Goal: Register for event/course

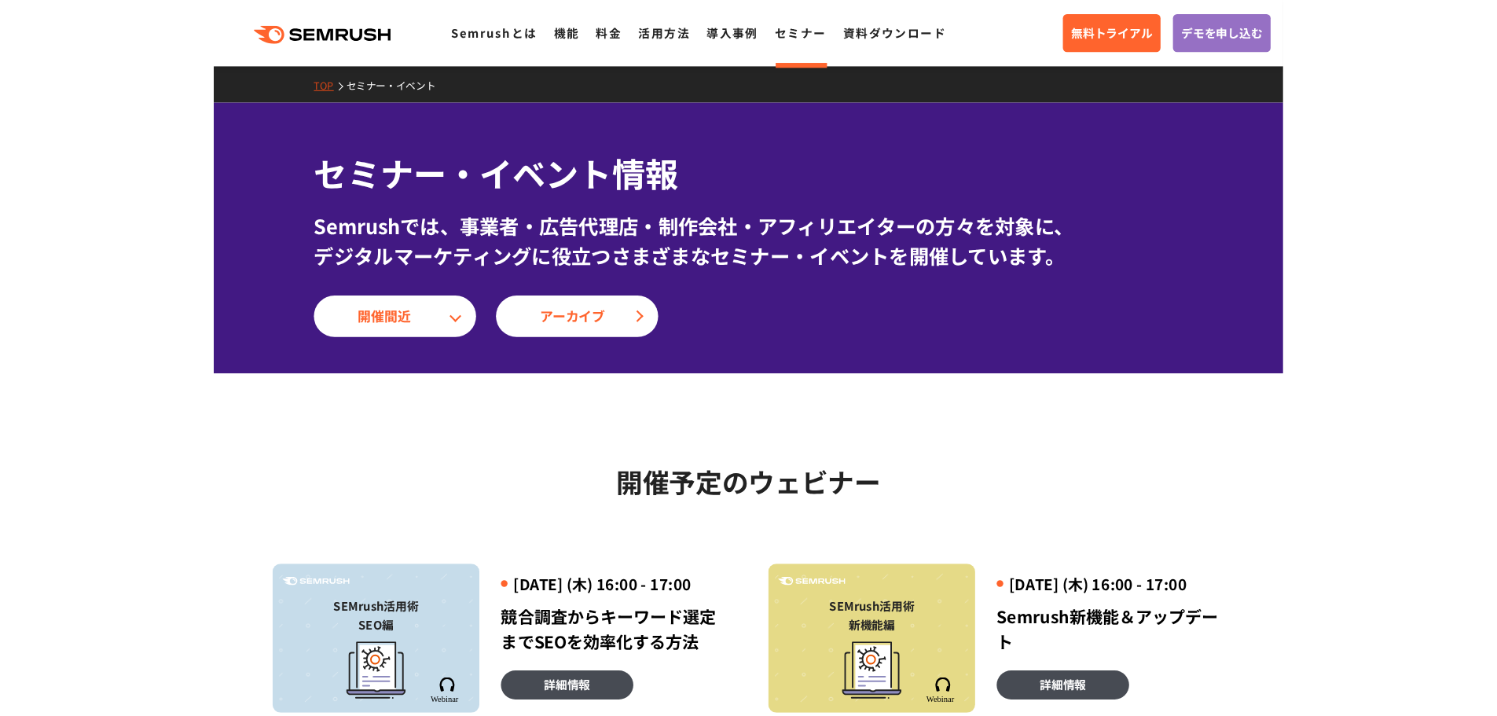
scroll to position [157, 0]
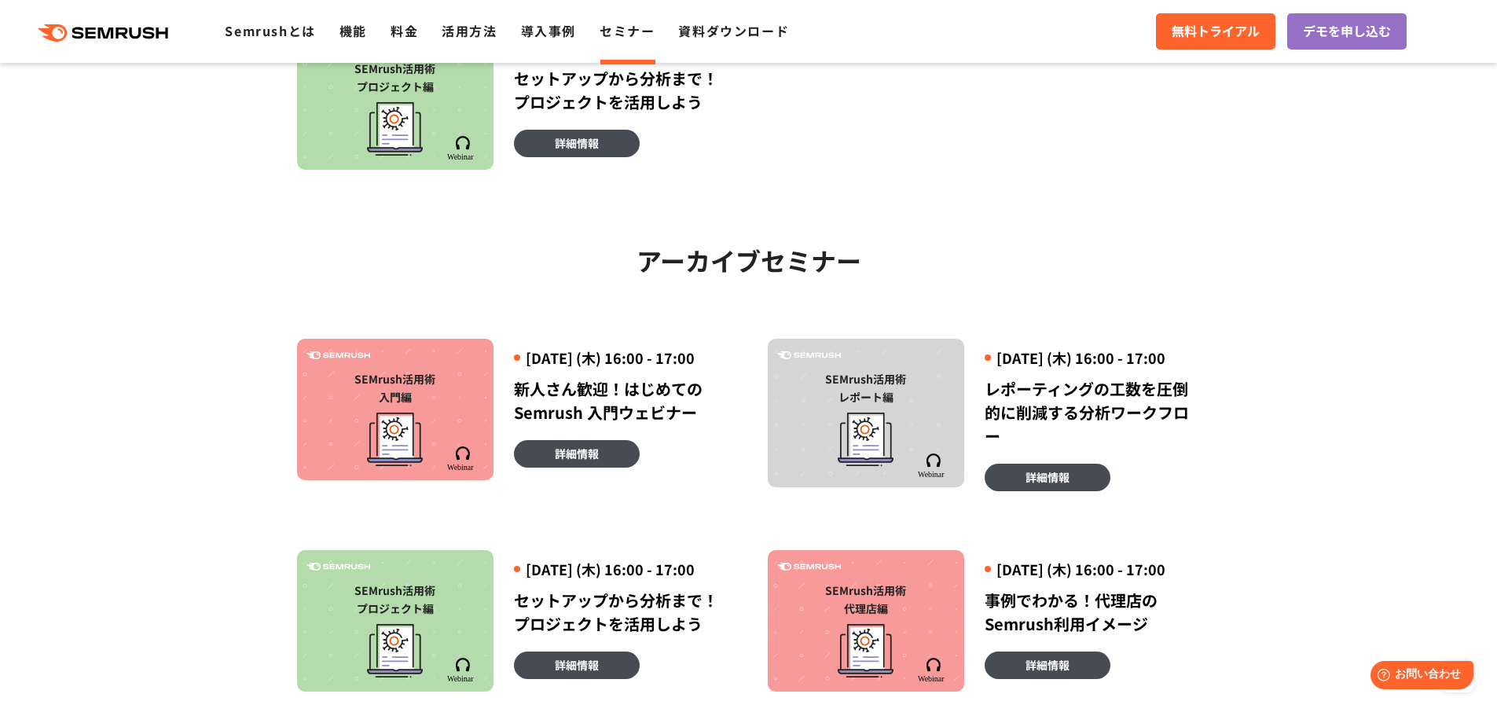
scroll to position [786, 0]
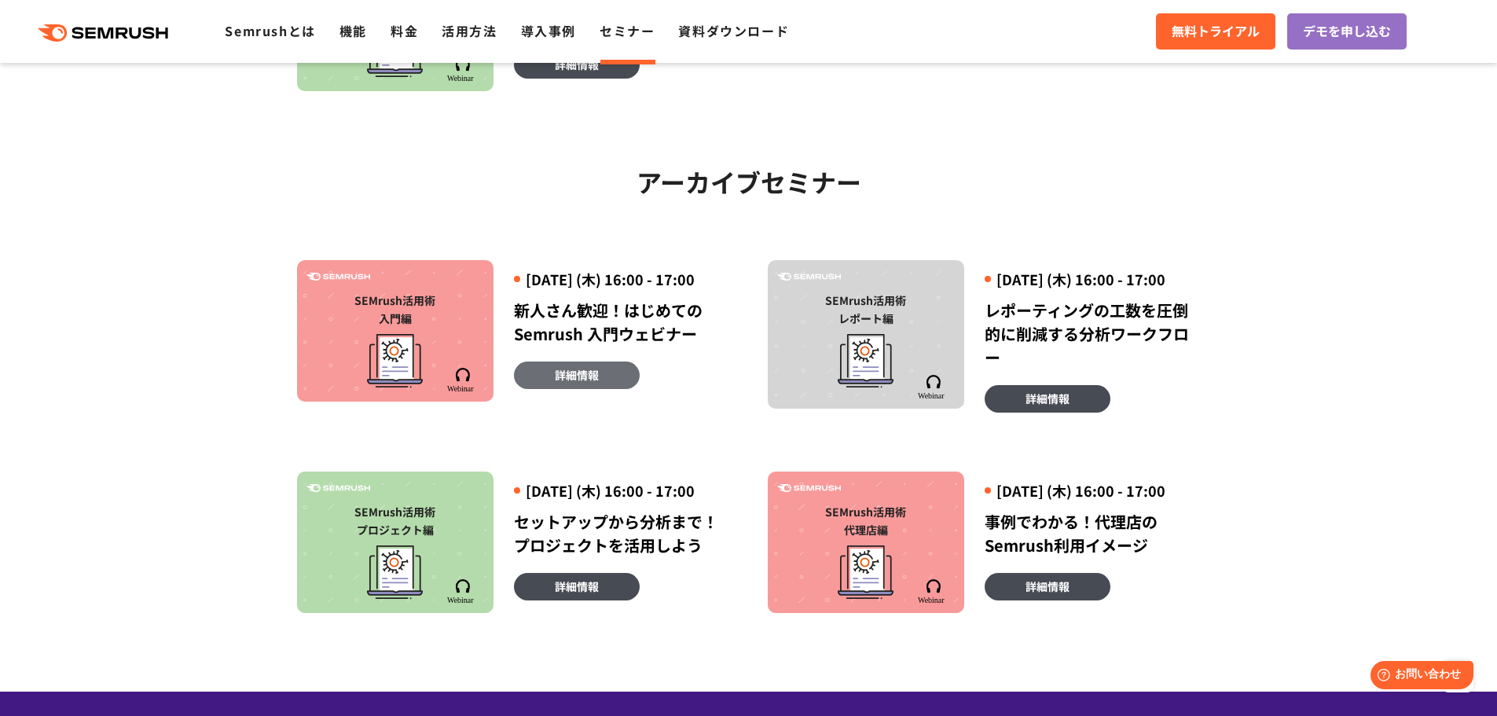
click at [596, 383] on span "詳細情報" at bounding box center [577, 374] width 44 height 17
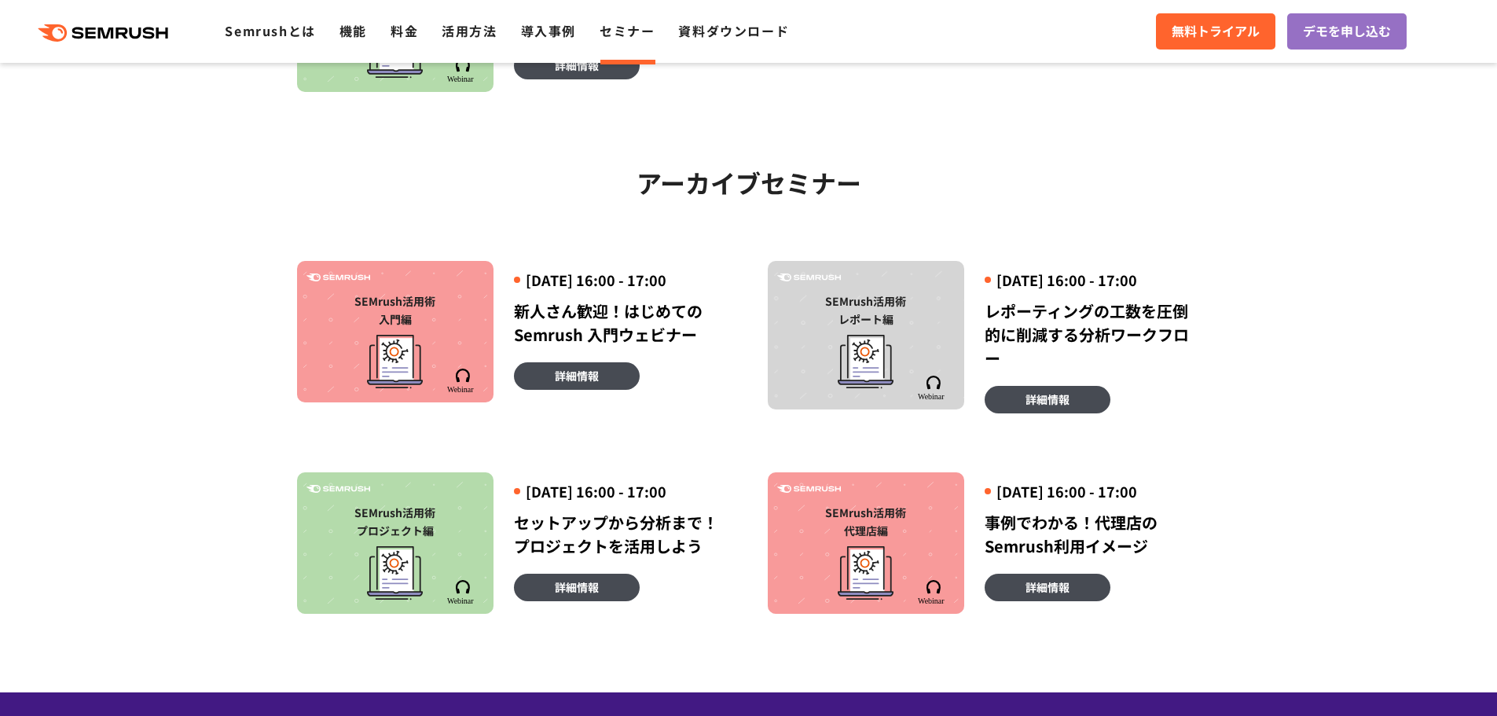
click at [1205, 217] on div "SEMrush活用術 入門編 2025年2月20日 (木) 16:00 - 17:00 新人さん歓迎！はじめてのSemrush 入門ウェビナー 詳細情報 SE…" at bounding box center [748, 408] width 941 height 412
click at [1228, 184] on section "開催予定のウェビナー 開催予定のウェビナー アーカイブセミナー SEMrush活用術 SEO編 2025年9月4日 (木) 16:00 - 17:00 競合調…" at bounding box center [748, 130] width 1497 height 1123
click at [1349, 130] on section "開催予定のウェビナー 開催予定のウェビナー アーカイブセミナー SEMrush活用術 SEO編 2025年9月4日 (木) 16:00 - 17:00 競合調…" at bounding box center [748, 130] width 1497 height 1123
click at [1323, 177] on section "開催予定のウェビナー 開催予定のウェビナー アーカイブセミナー SEMrush活用術 SEO編 2025年9月4日 (木) 16:00 - 17:00 競合調…" at bounding box center [748, 130] width 1497 height 1123
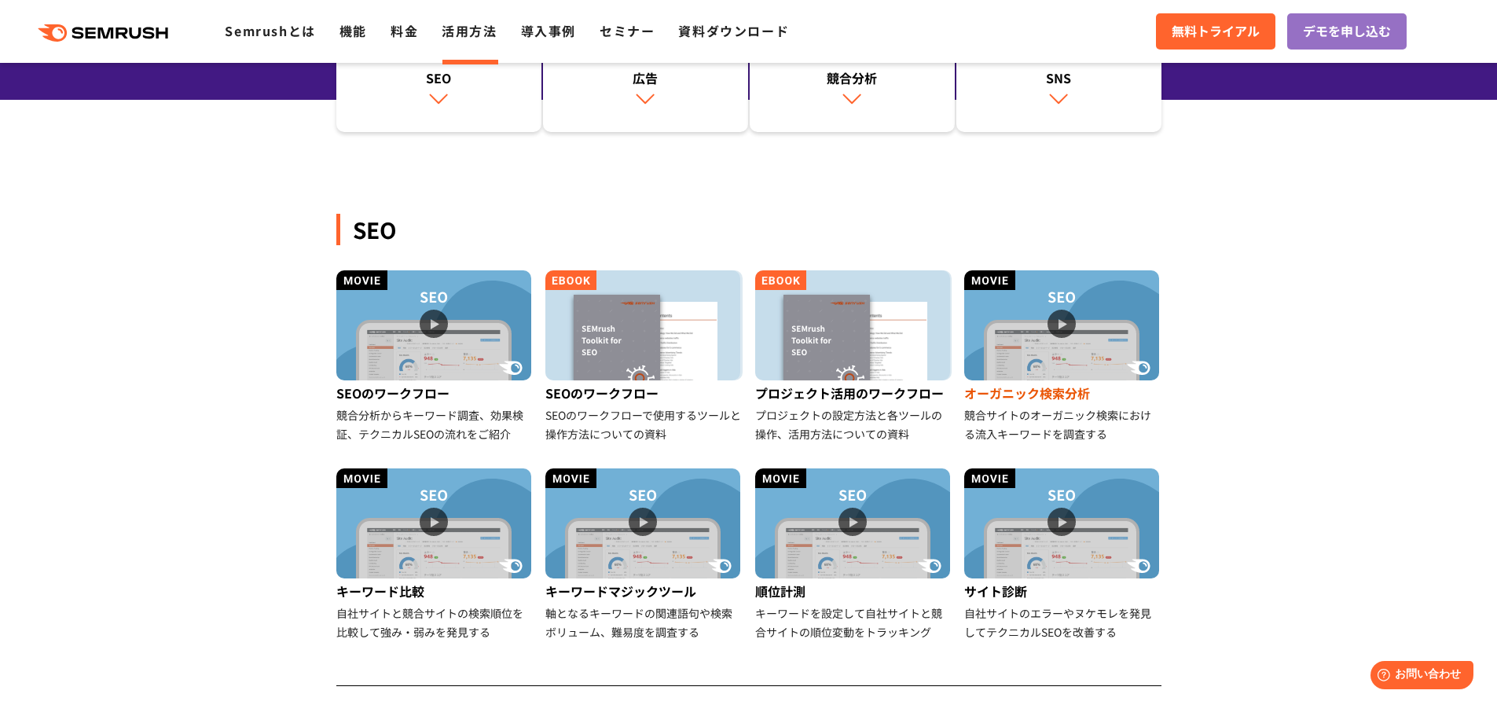
click at [1060, 346] on img at bounding box center [1061, 325] width 195 height 110
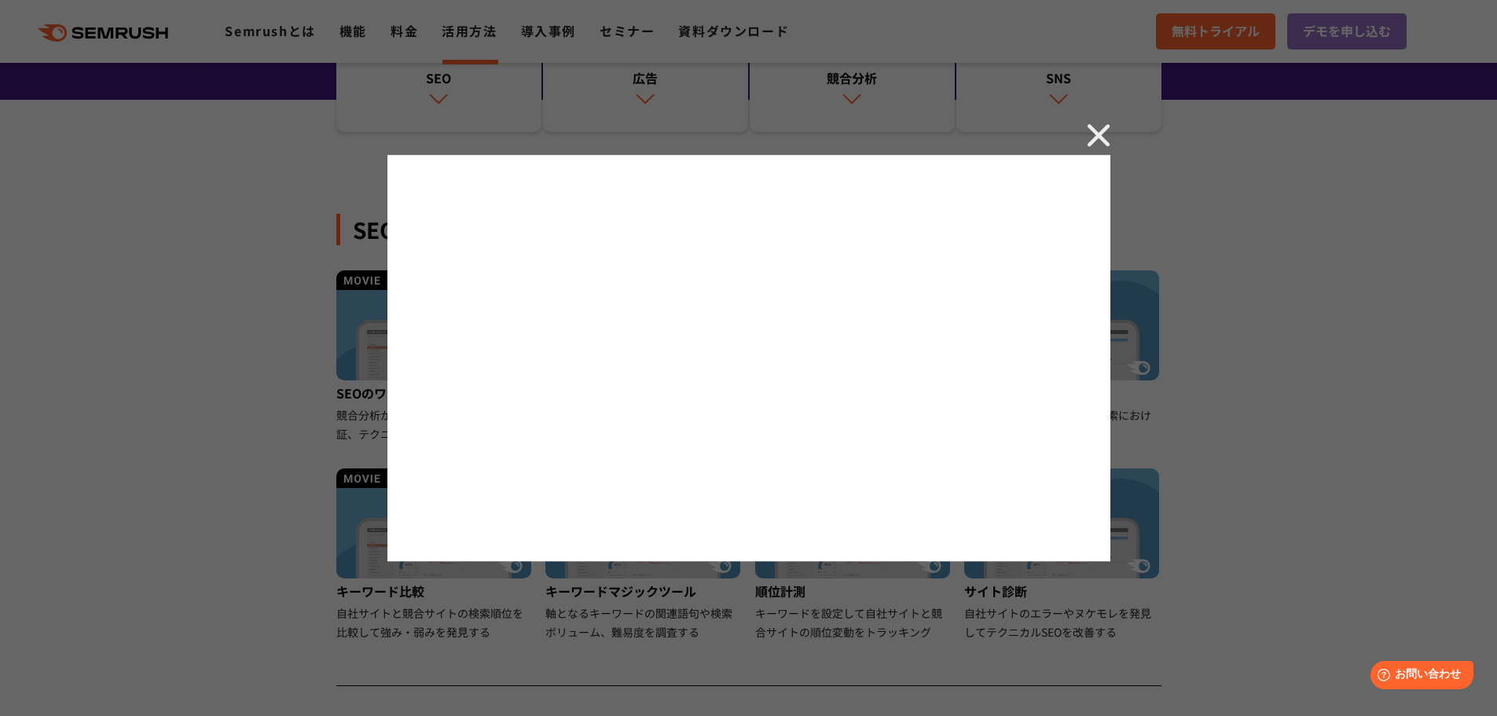
click at [1094, 137] on img at bounding box center [1099, 135] width 24 height 24
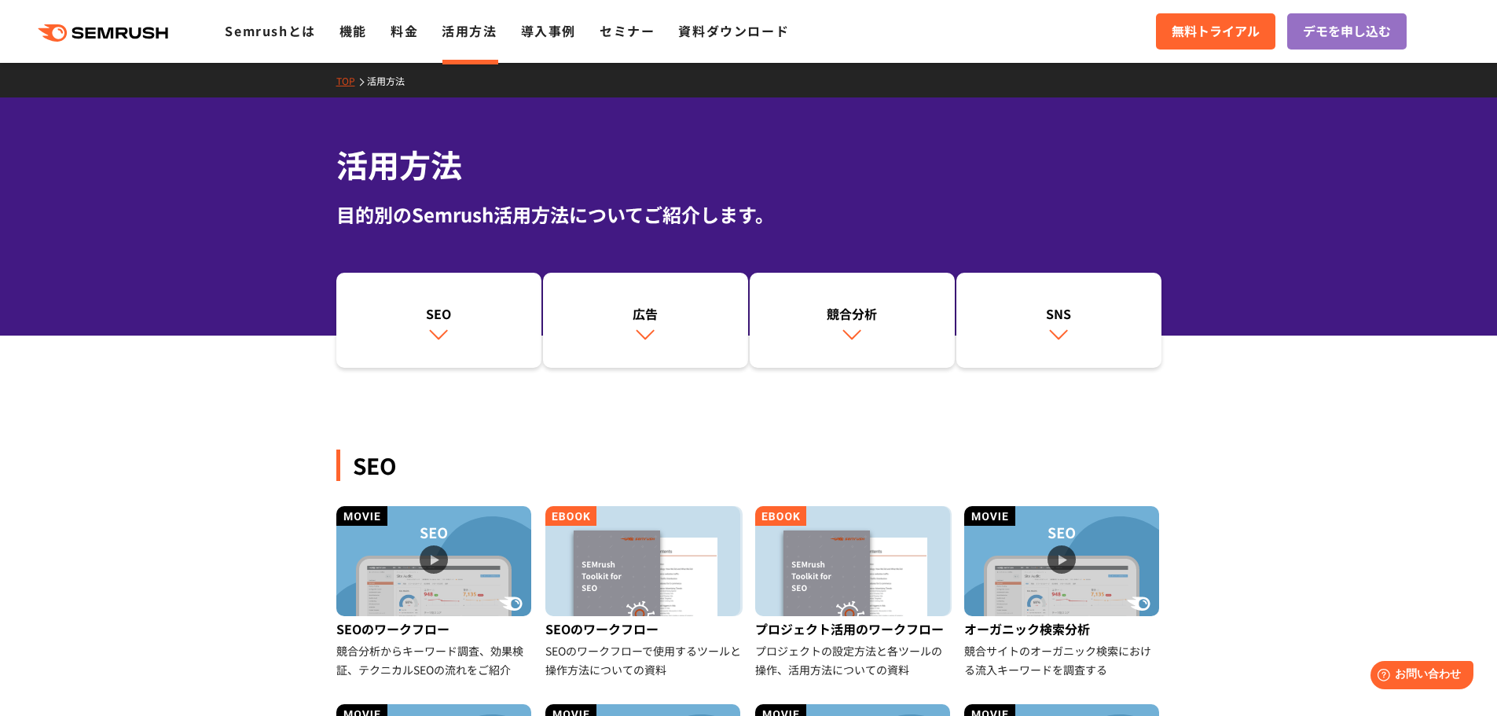
click at [344, 82] on link "TOP" at bounding box center [351, 80] width 31 height 13
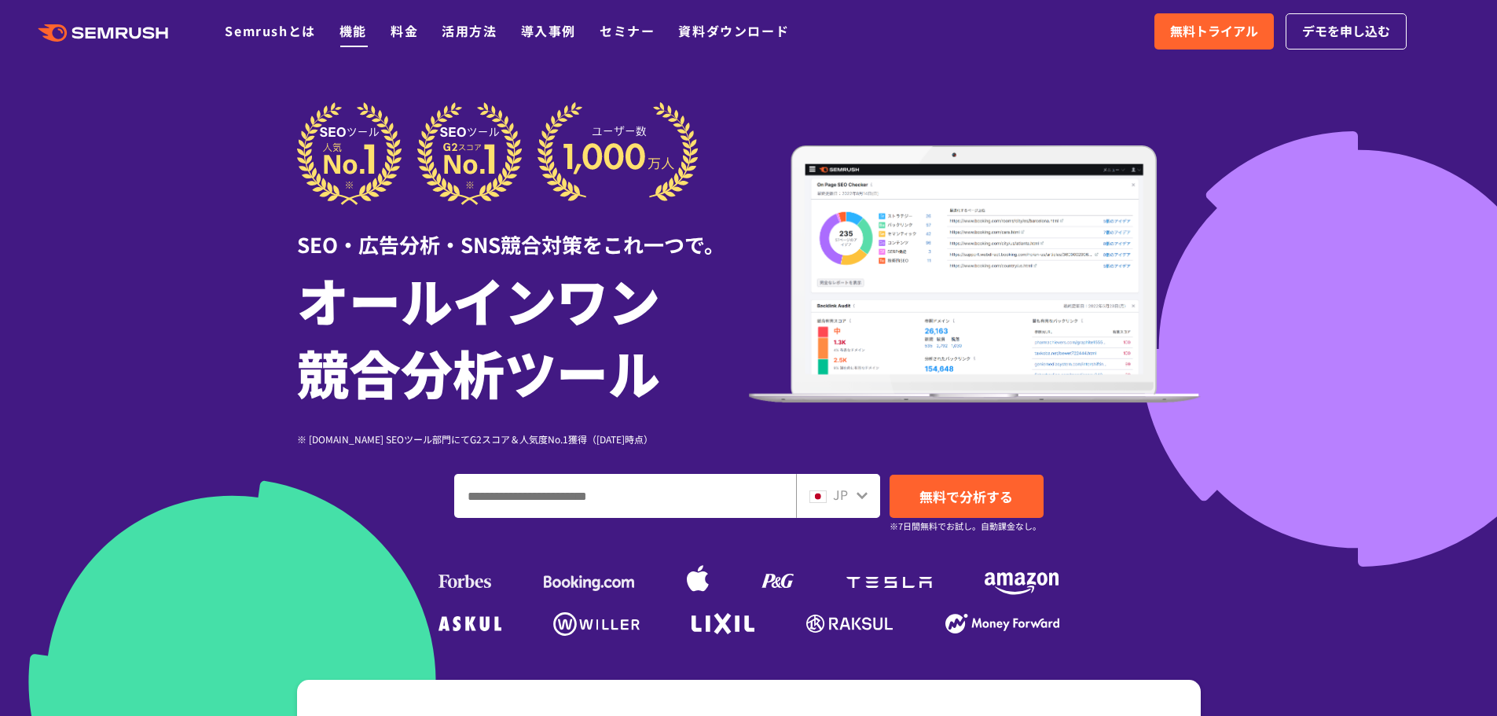
click at [356, 29] on link "機能" at bounding box center [352, 30] width 27 height 19
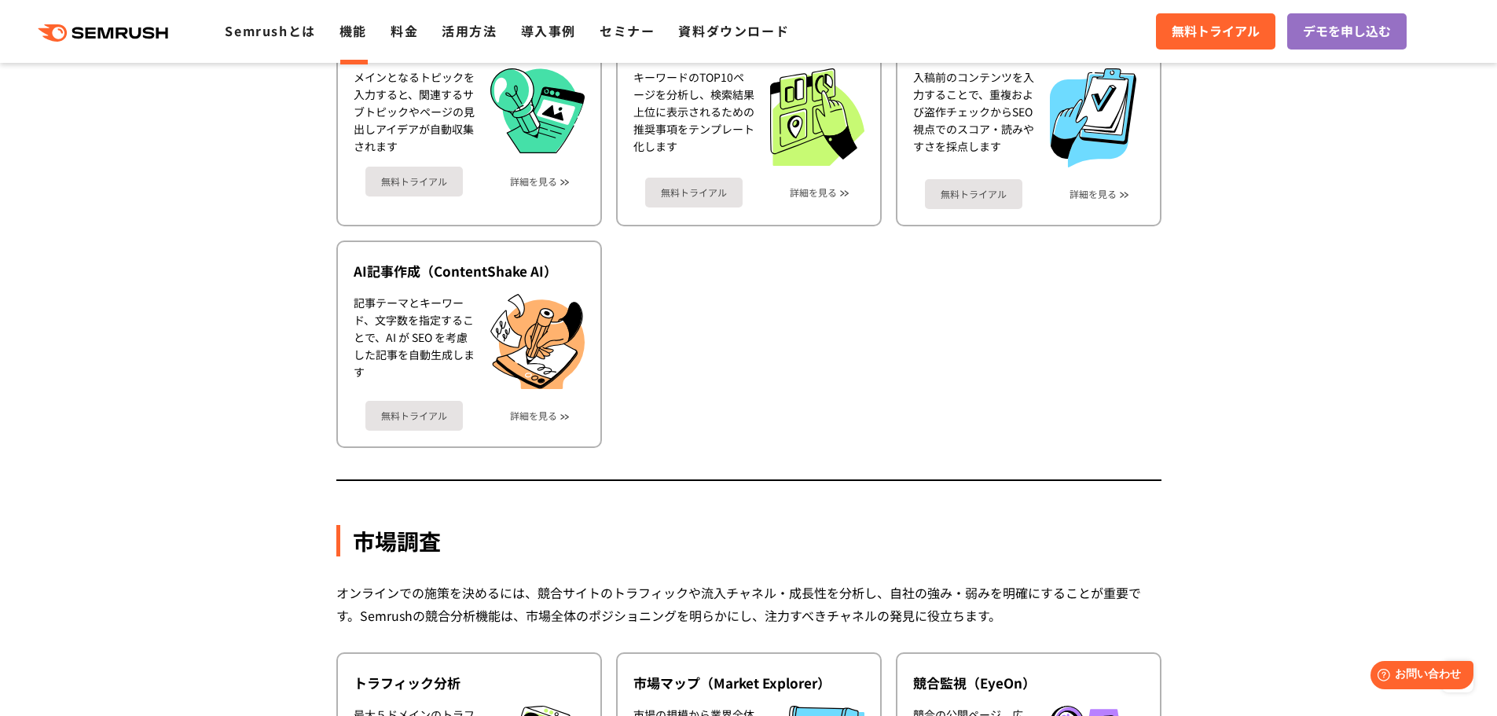
scroll to position [1728, 0]
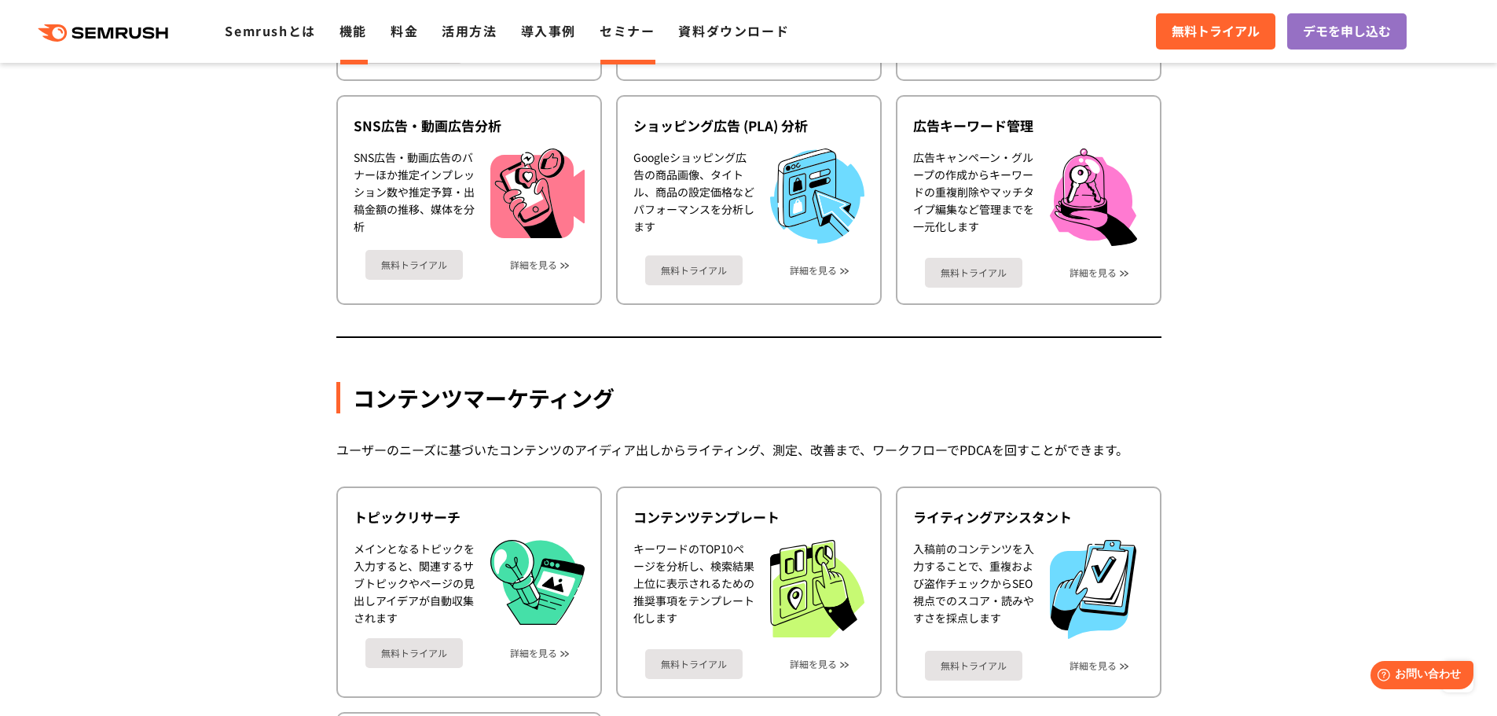
click at [617, 31] on link "セミナー" at bounding box center [626, 30] width 55 height 19
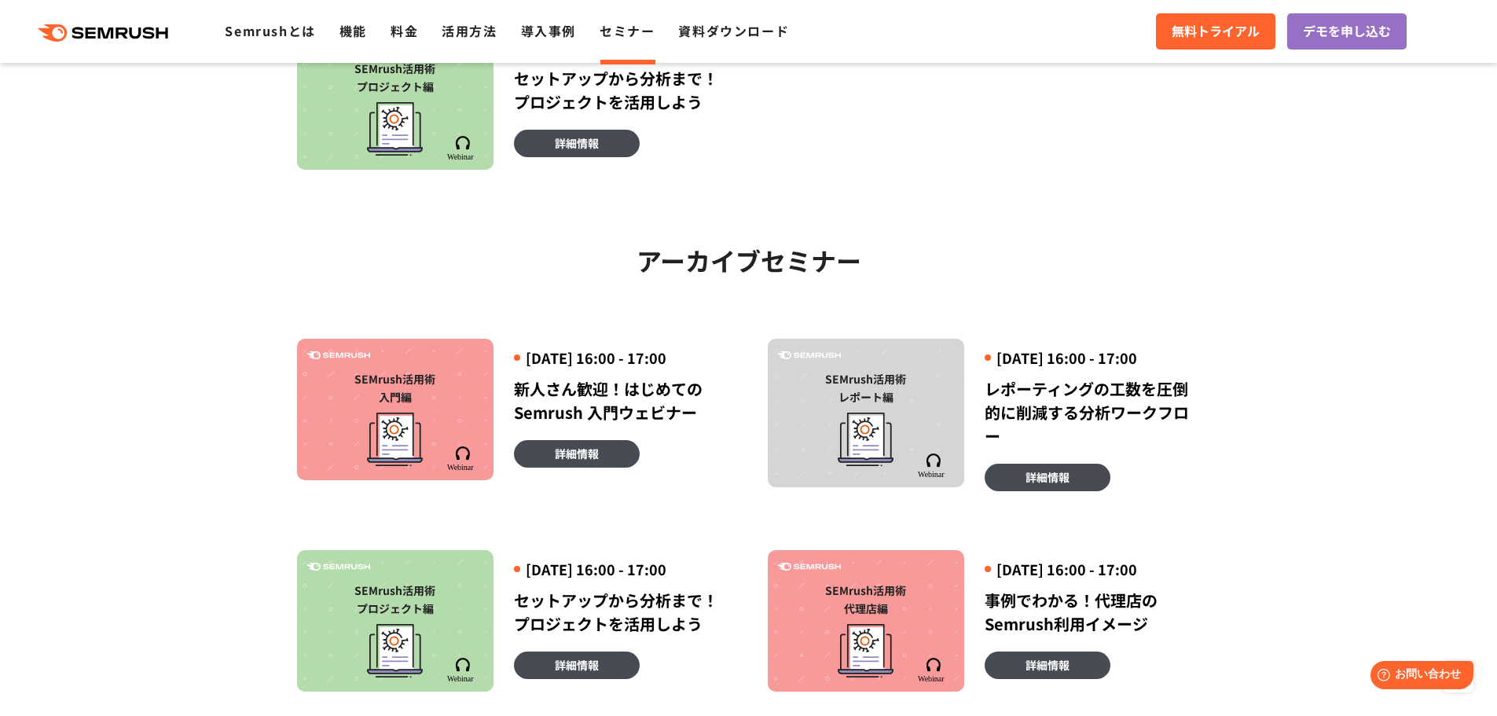
scroll to position [786, 0]
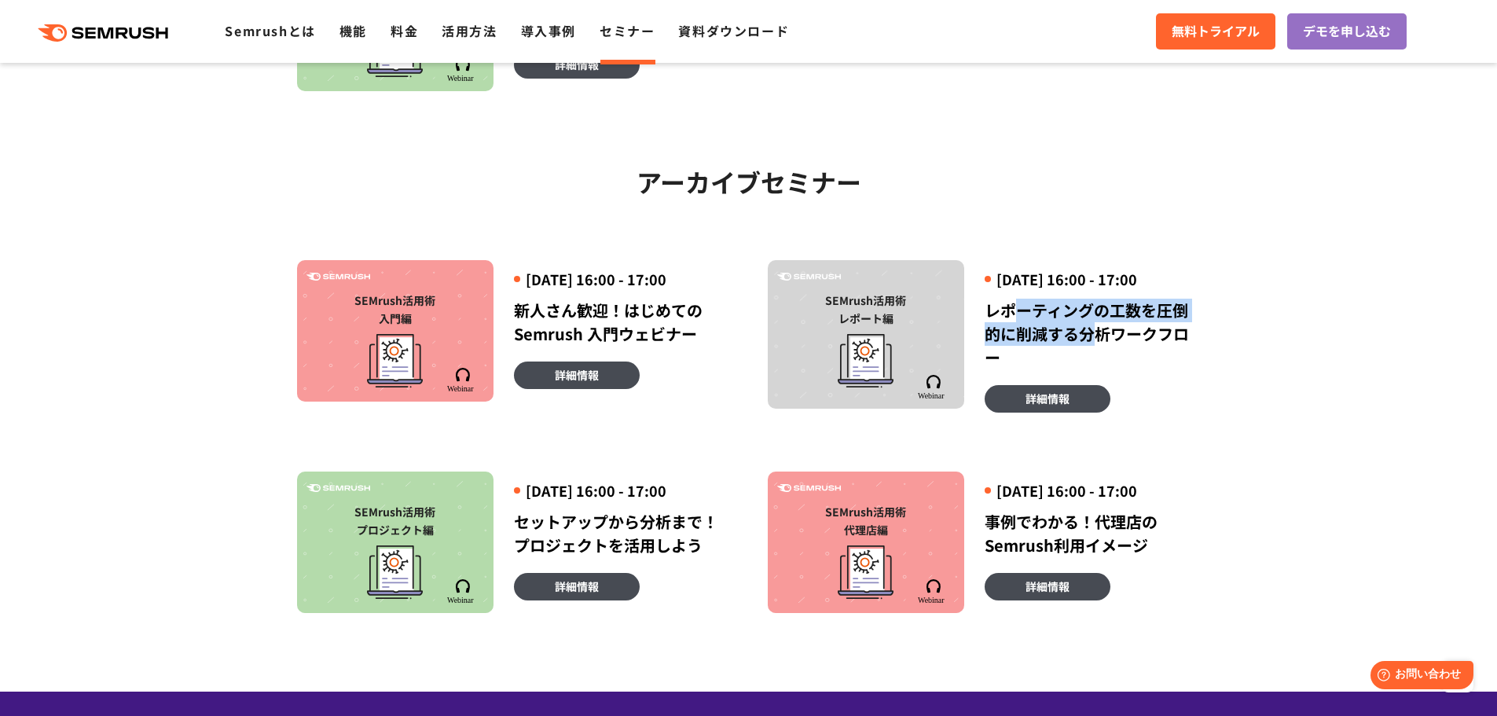
drag, startPoint x: 1022, startPoint y: 345, endPoint x: 1098, endPoint y: 365, distance: 78.7
click at [1098, 365] on div "レポーティングの工数を圧倒的に削減する分析ワークフロー" at bounding box center [1092, 334] width 216 height 71
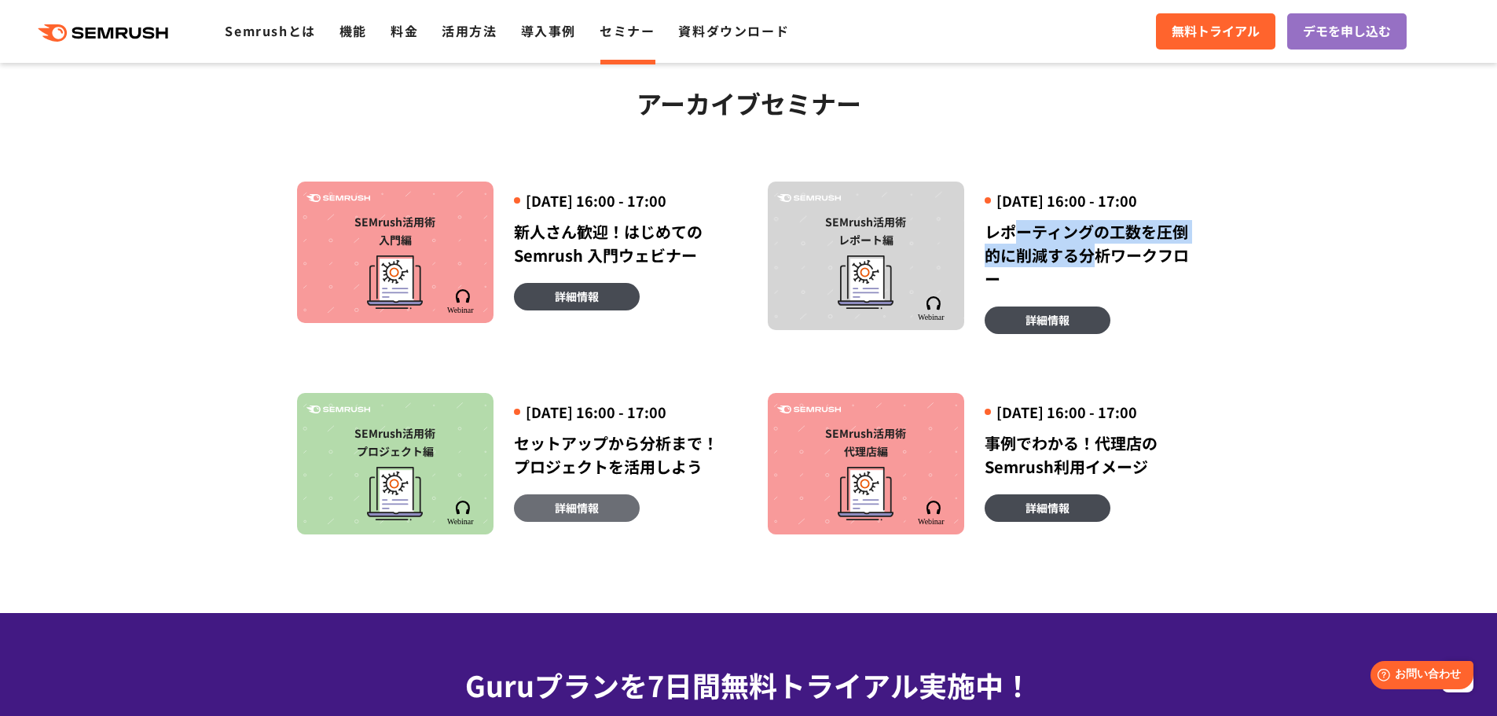
click at [603, 522] on link "詳細情報" at bounding box center [577, 507] width 126 height 27
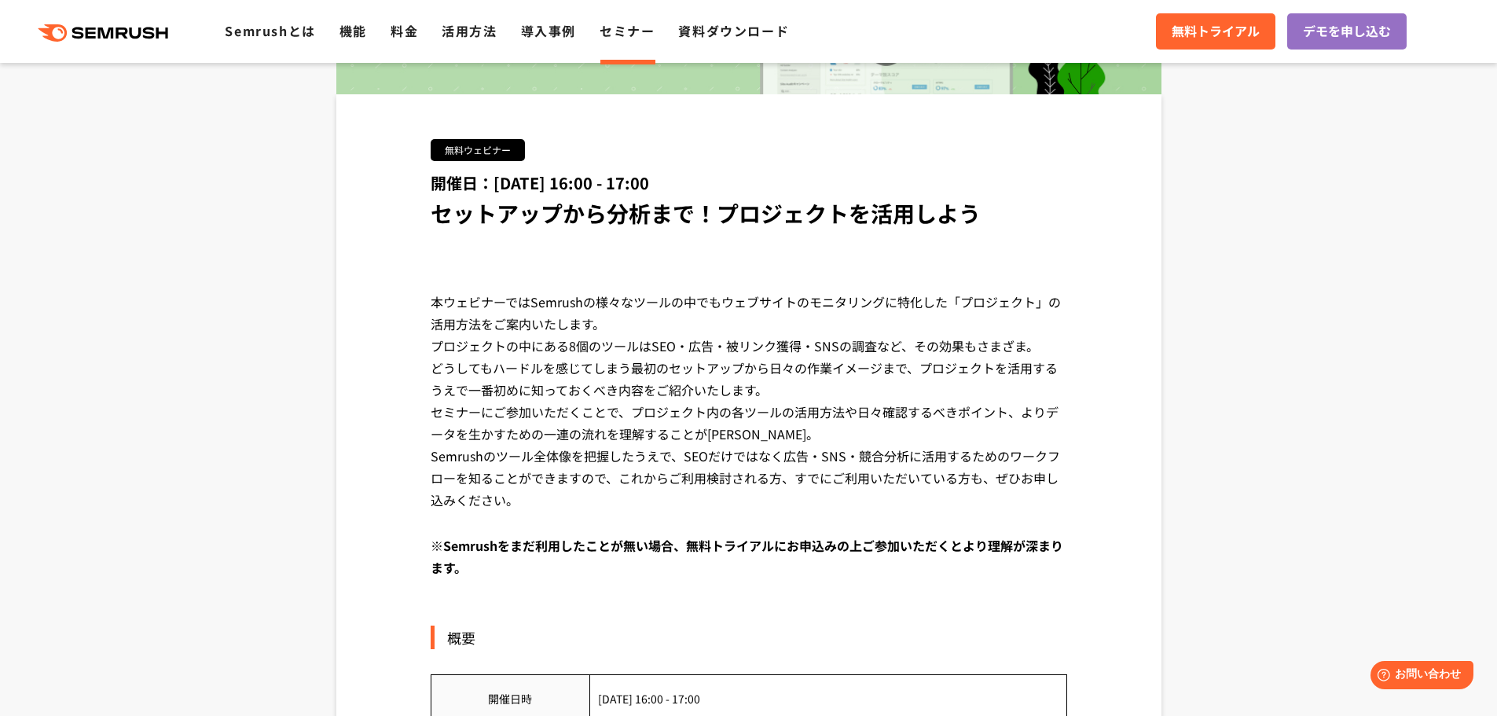
drag, startPoint x: 571, startPoint y: 391, endPoint x: 614, endPoint y: 391, distance: 43.2
click at [614, 391] on div "本ウェビナーではSemrushの様々なツールの中でもウェブサイトのモニタリングに特化した「プロジェクト」の活用方法をご案内いたします。 プロジェクトの中にある…" at bounding box center [749, 413] width 636 height 244
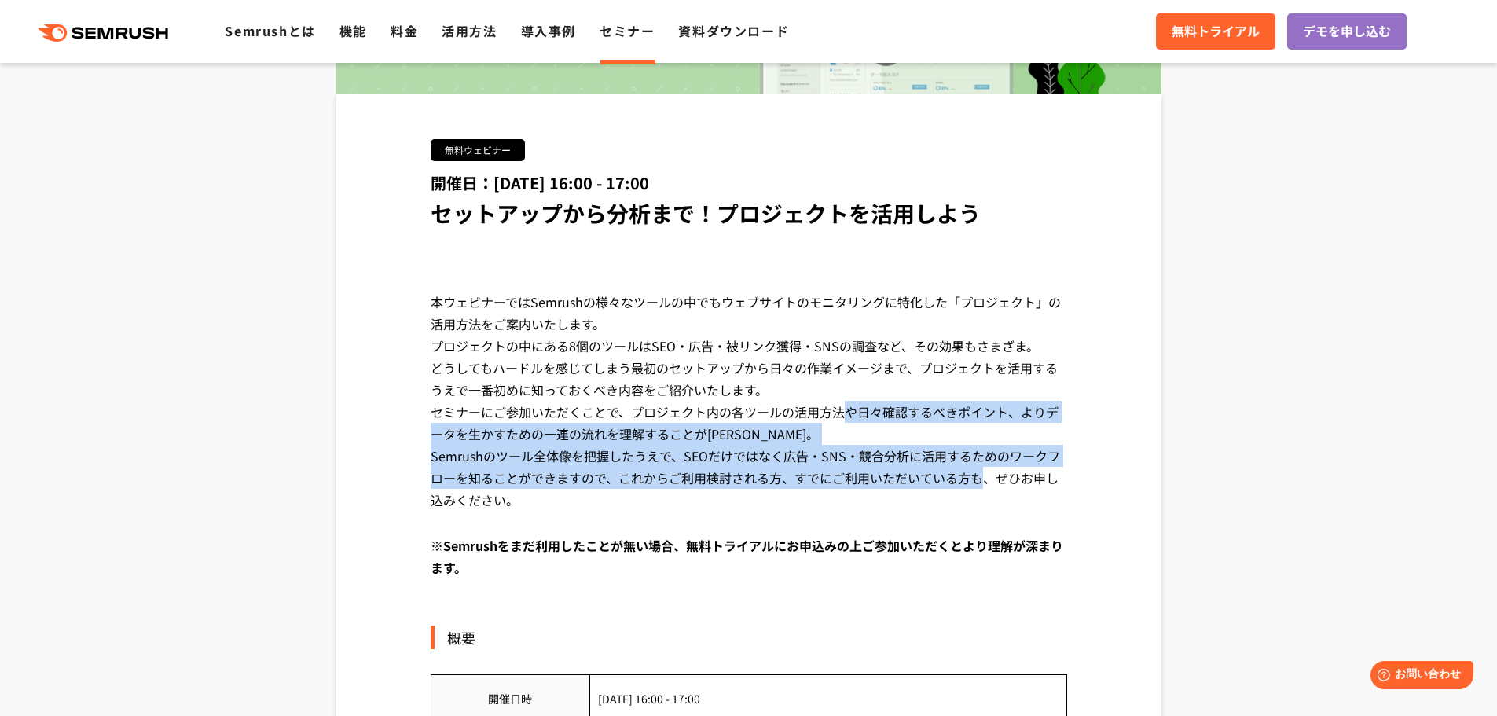
drag, startPoint x: 586, startPoint y: 413, endPoint x: 715, endPoint y: 482, distance: 146.2
click at [715, 482] on div "本ウェビナーではSemrushの様々なツールの中でもウェブサイトのモニタリングに特化した「プロジェクト」の活用方法をご案内いたします。 プロジェクトの中にある…" at bounding box center [749, 413] width 636 height 244
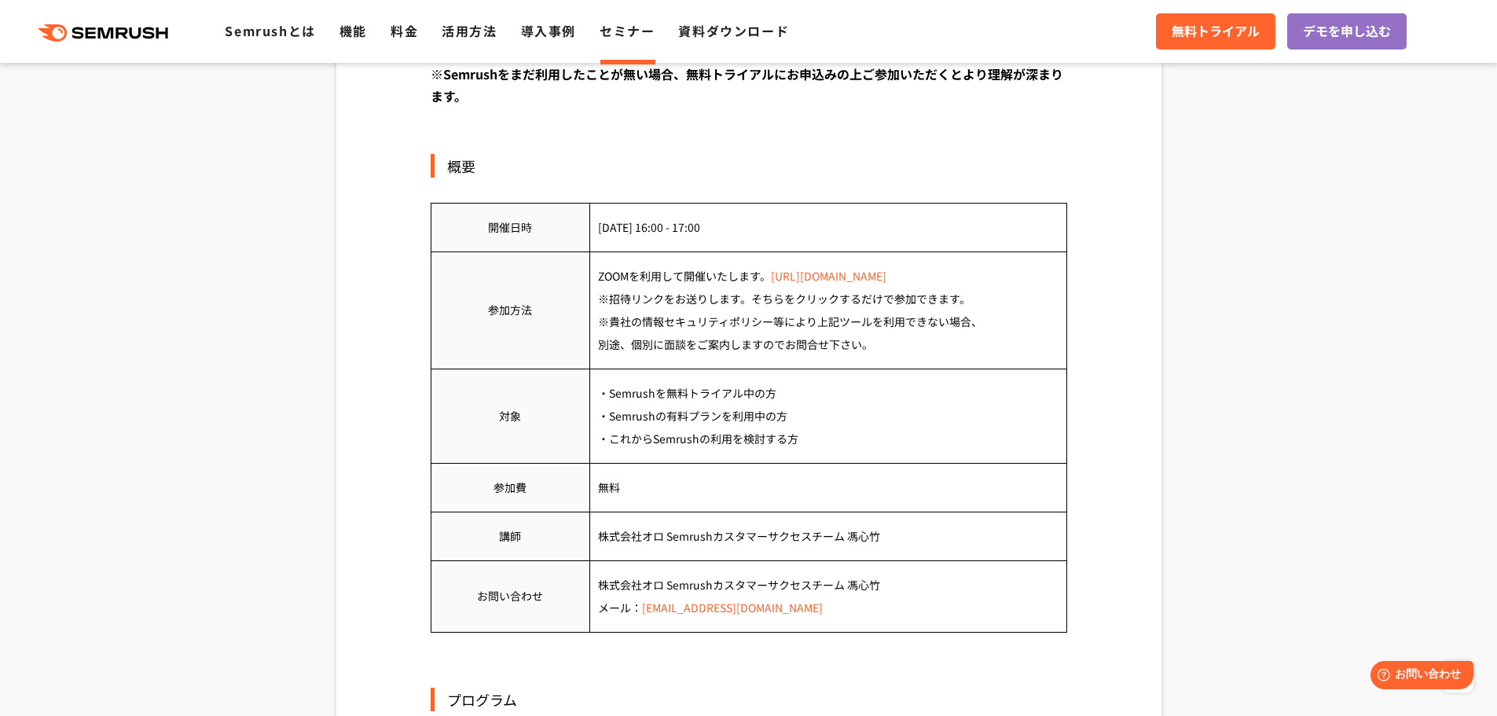
scroll to position [393, 0]
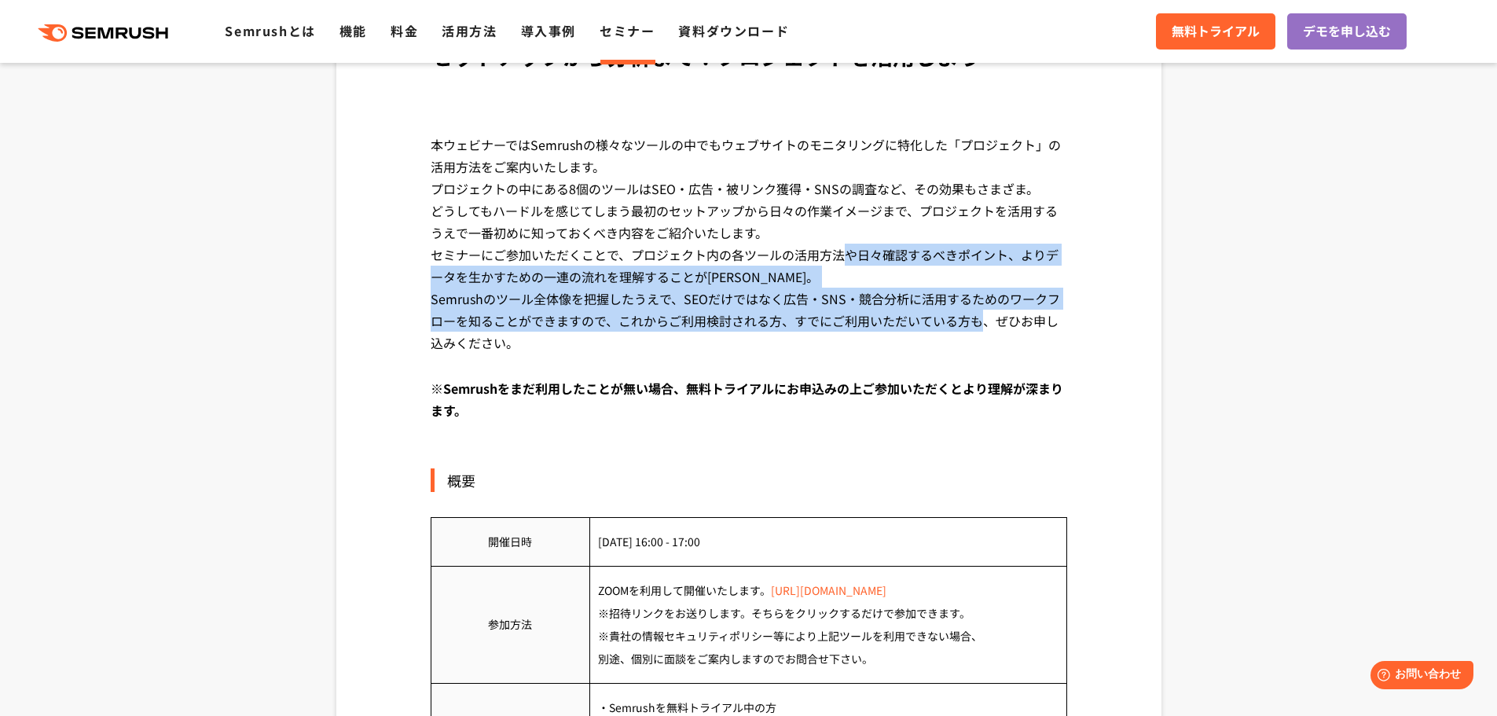
drag, startPoint x: 704, startPoint y: 614, endPoint x: 738, endPoint y: 615, distance: 33.8
click at [738, 615] on td "ZOOMを利用して開催いたします。 https://zoom.us/jp-jp/meetings.html ※招待リンクをお送りします。そちらをクリックするだ…" at bounding box center [827, 624] width 477 height 117
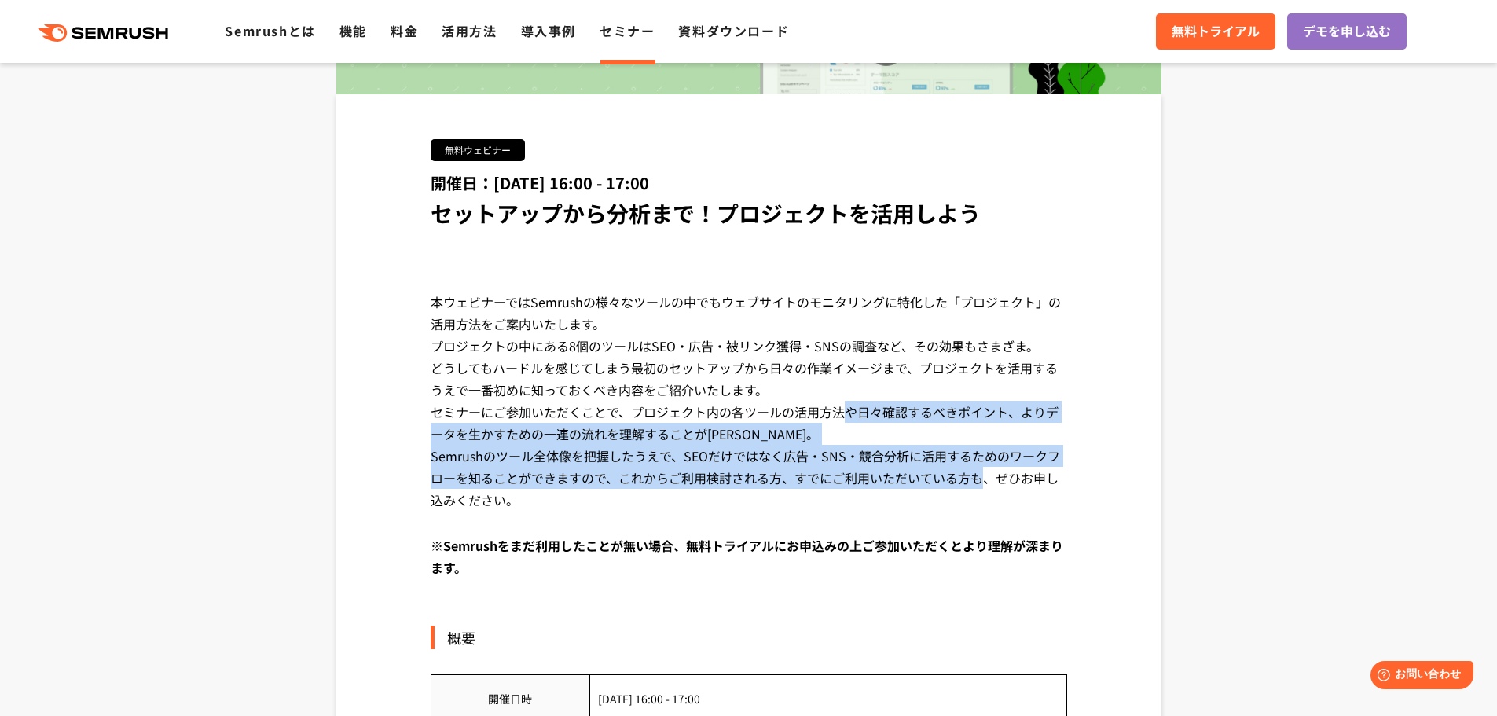
scroll to position [0, 0]
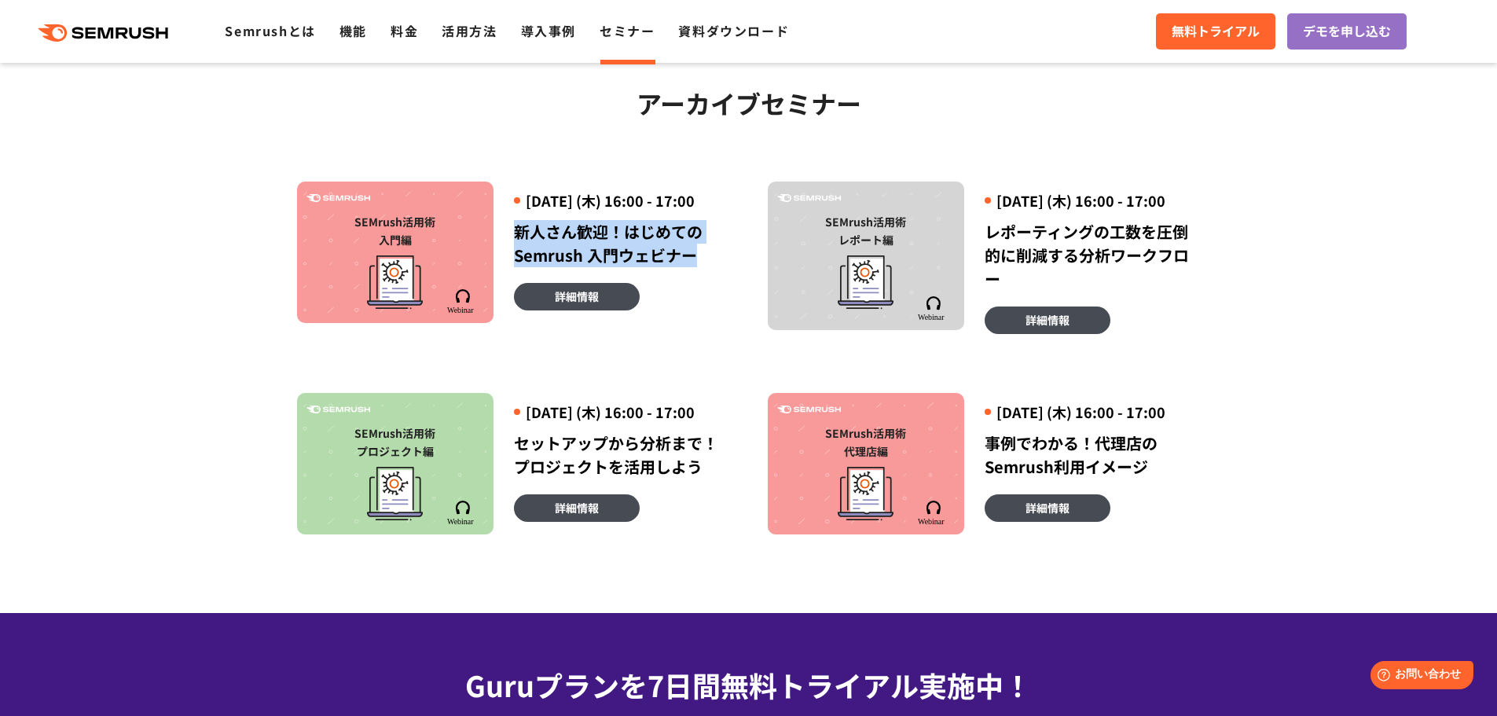
drag, startPoint x: 514, startPoint y: 262, endPoint x: 695, endPoint y: 289, distance: 182.8
click at [695, 267] on div "新人さん歓迎！はじめてのSemrush 入門ウェビナー" at bounding box center [622, 243] width 216 height 47
copy div "新人さん歓迎！はじめてのSemrush 入門ウェビナー"
click at [1043, 516] on span "詳細情報" at bounding box center [1047, 507] width 44 height 17
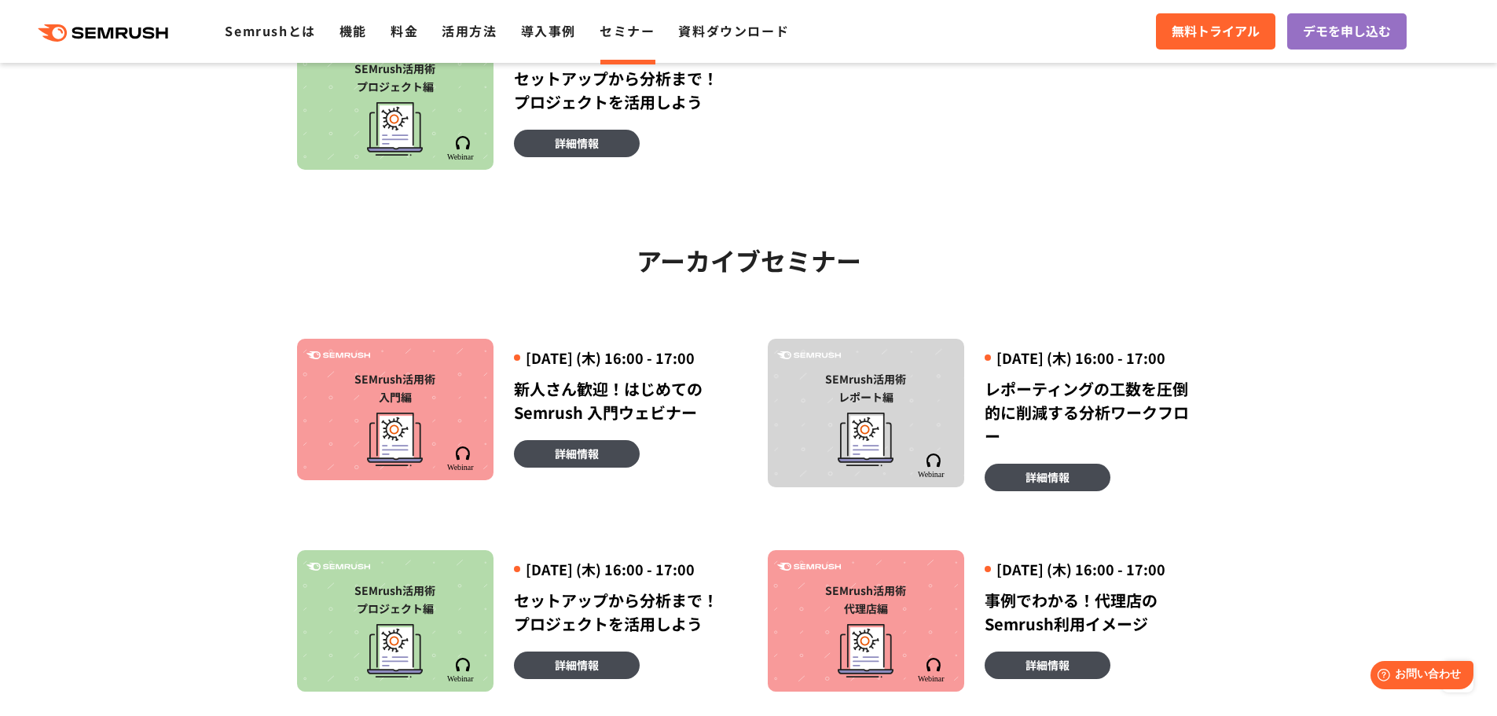
scroll to position [629, 0]
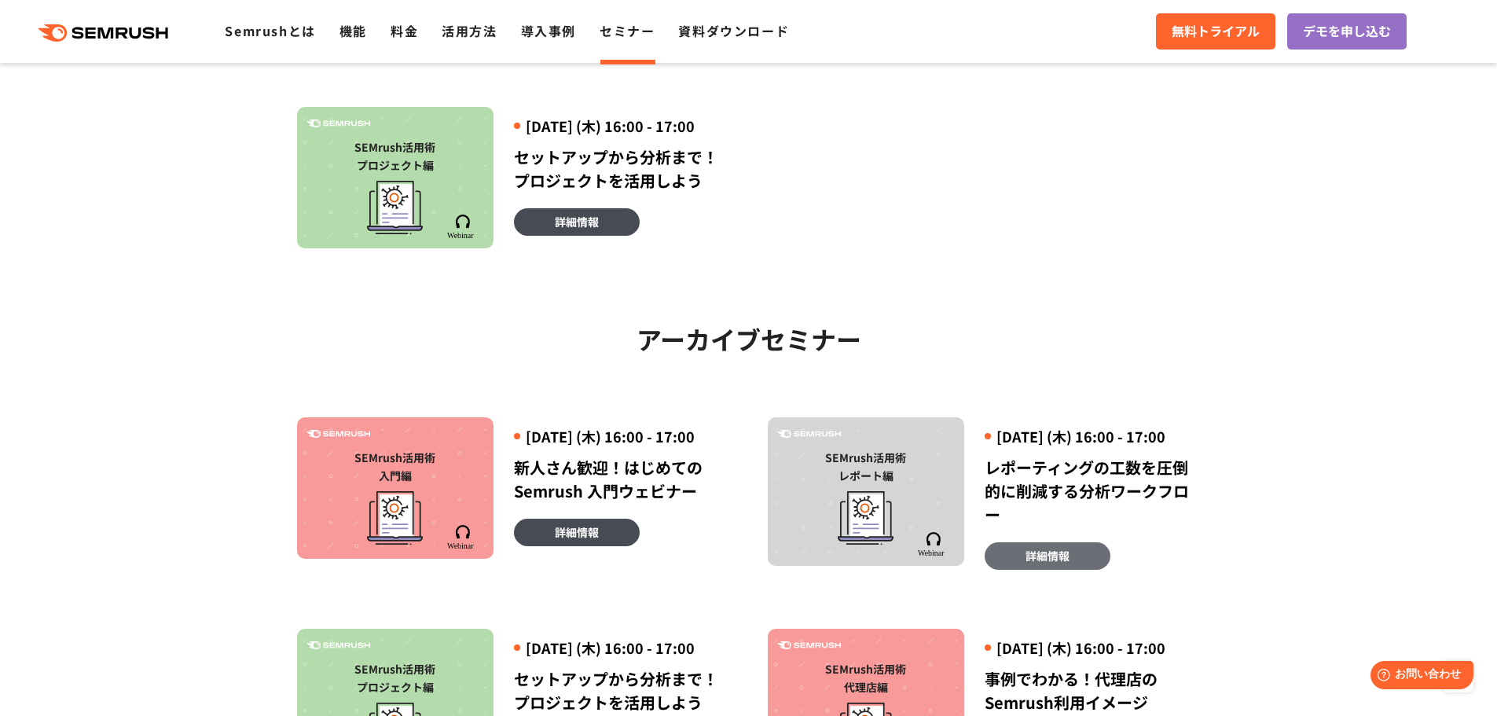
click at [1072, 570] on link "詳細情報" at bounding box center [1047, 555] width 126 height 27
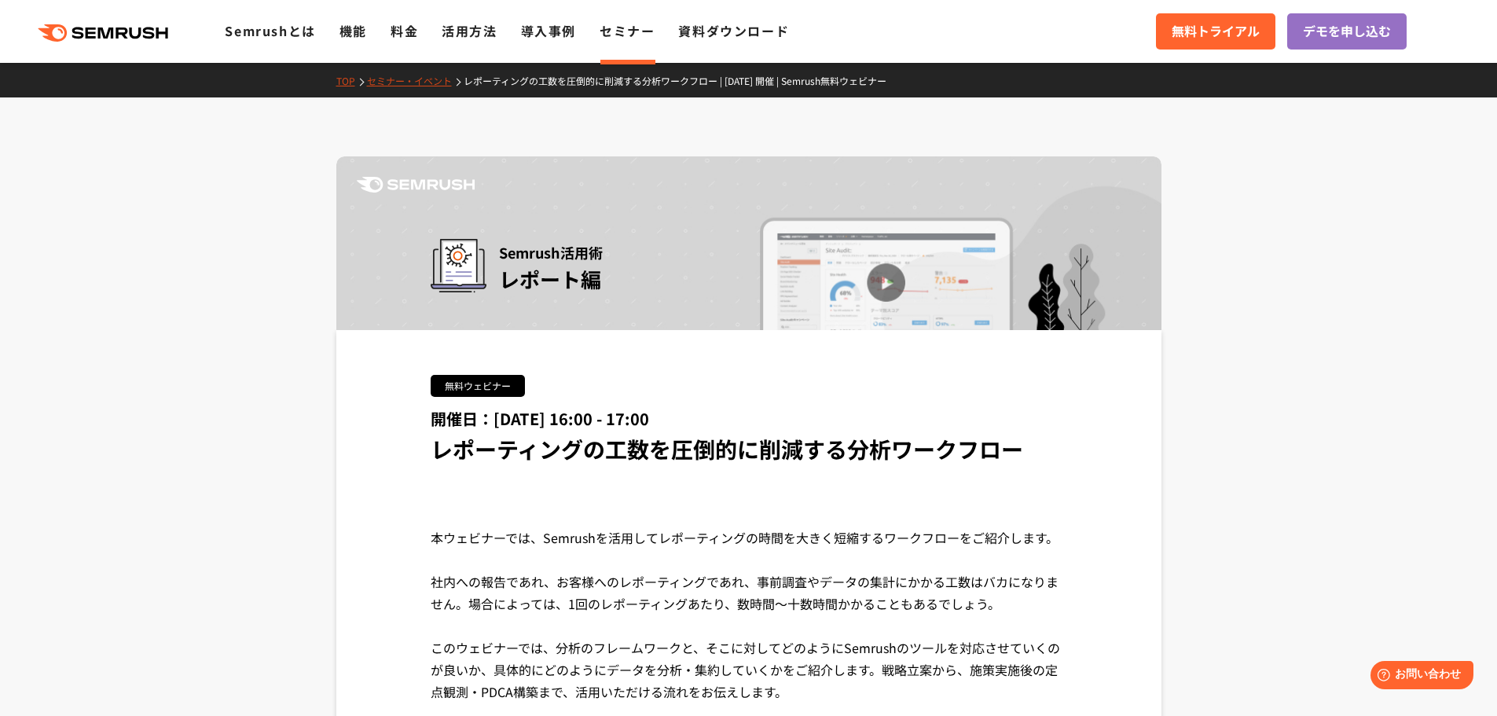
click at [786, 453] on span "レポーティングの工数を圧倒的に削減する分析ワークフロー" at bounding box center [727, 448] width 592 height 31
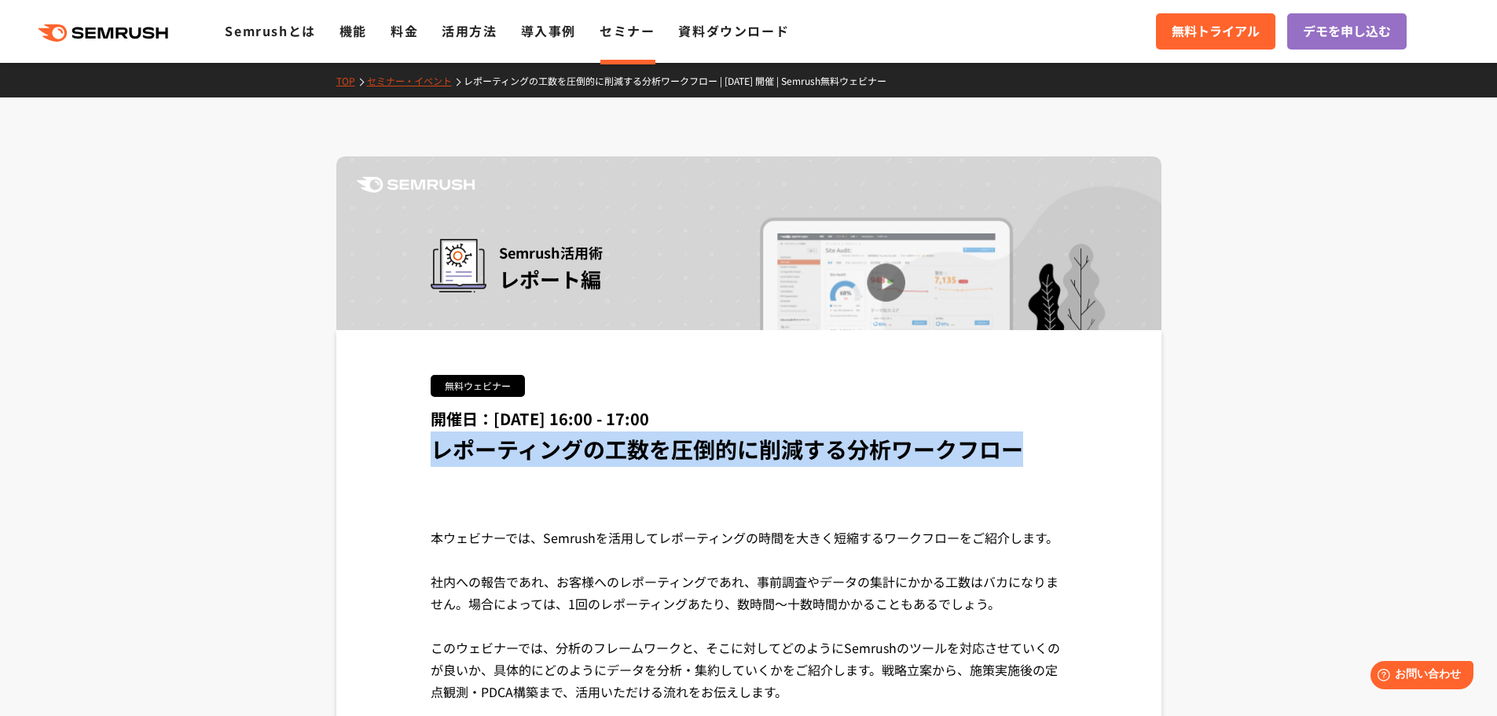
drag, startPoint x: 1025, startPoint y: 449, endPoint x: 434, endPoint y: 432, distance: 591.9
click at [434, 432] on div "開催日：2025年2月27日 (木) 16:00 - 17:00 レポーティングの工数を圧倒的に削減する分析ワークフロー" at bounding box center [749, 436] width 636 height 60
copy span "レポーティングの工数を圧倒的に削減する分析ワークフロー"
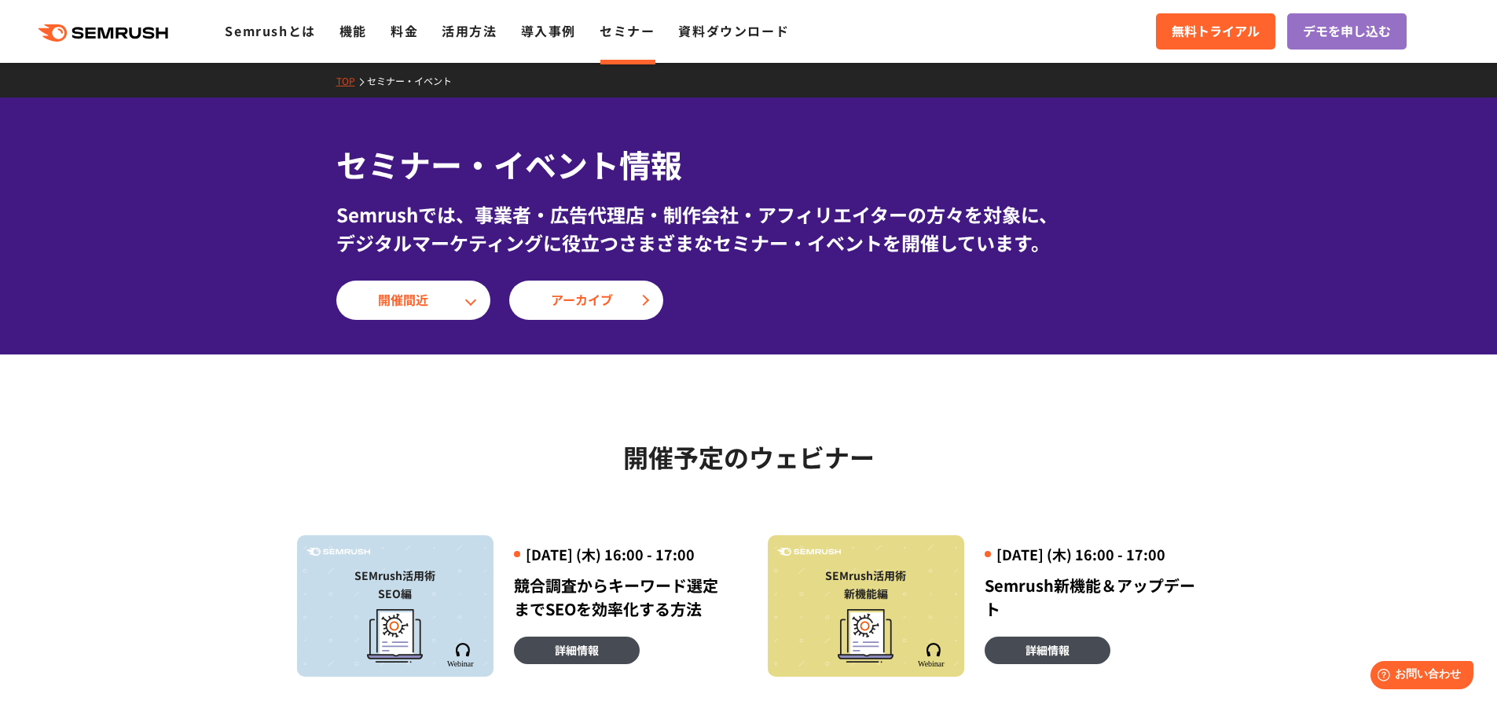
scroll to position [79, 0]
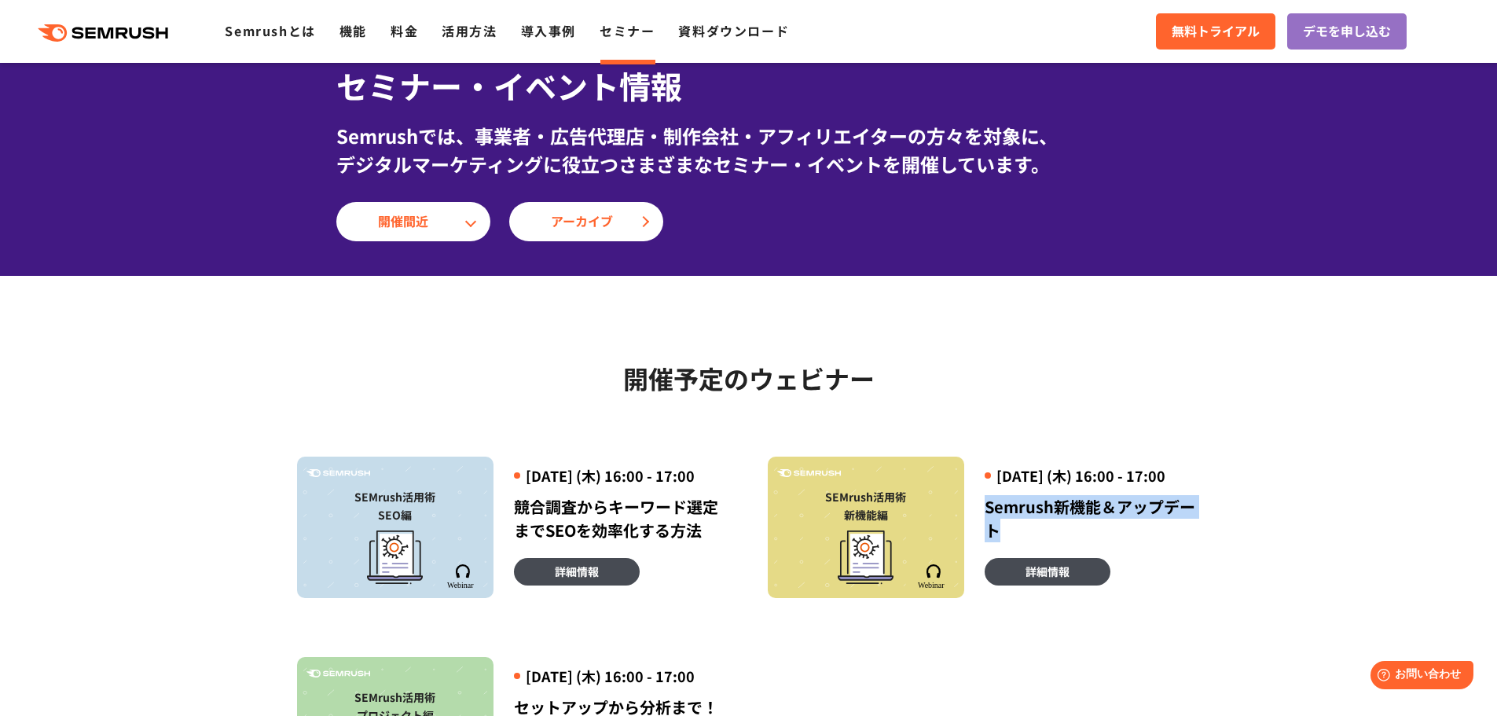
drag, startPoint x: 1006, startPoint y: 548, endPoint x: 985, endPoint y: 530, distance: 27.9
click at [985, 530] on div "Semrush新機能＆アップデート" at bounding box center [1092, 518] width 216 height 47
copy div "Semrush新機能＆アップデート"
click at [493, 359] on h2 "開催予定のウェビナー" at bounding box center [749, 377] width 904 height 39
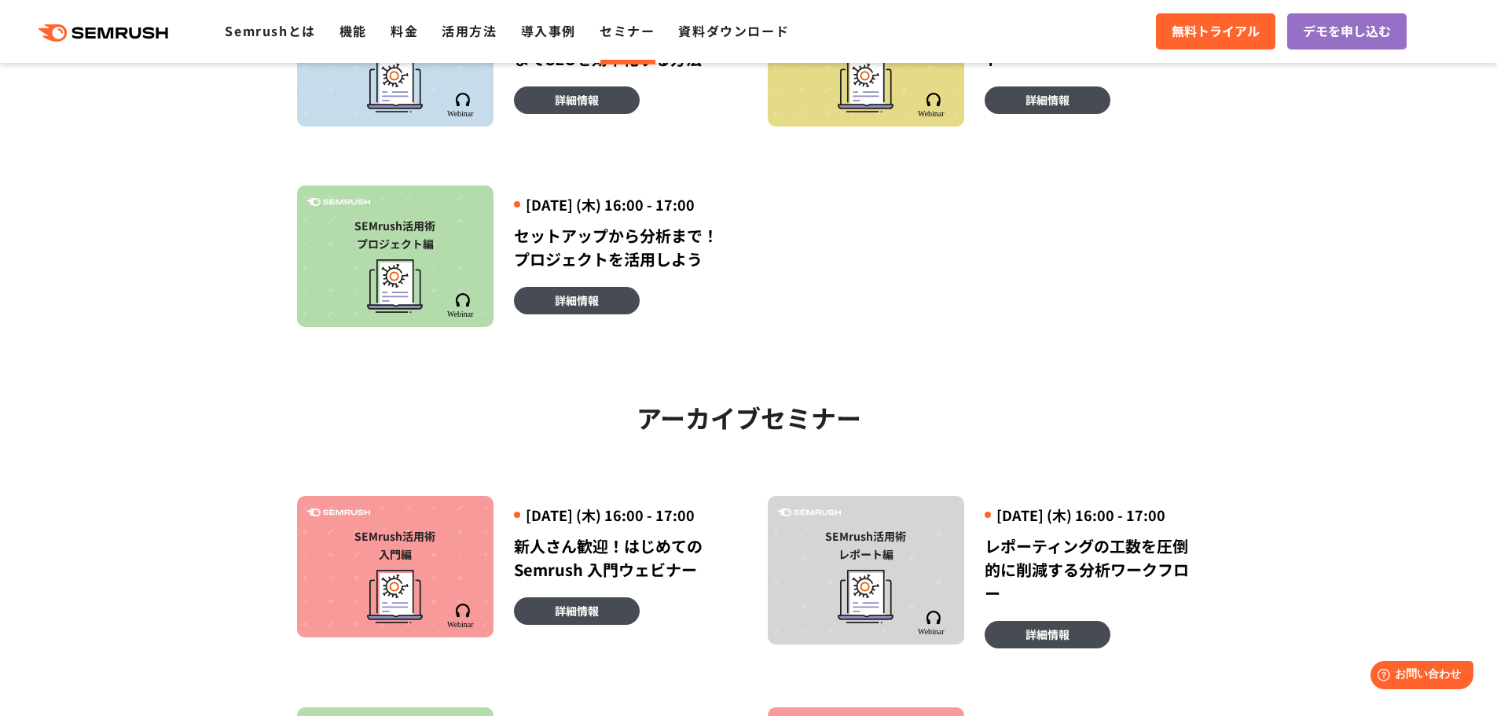
scroll to position [629, 0]
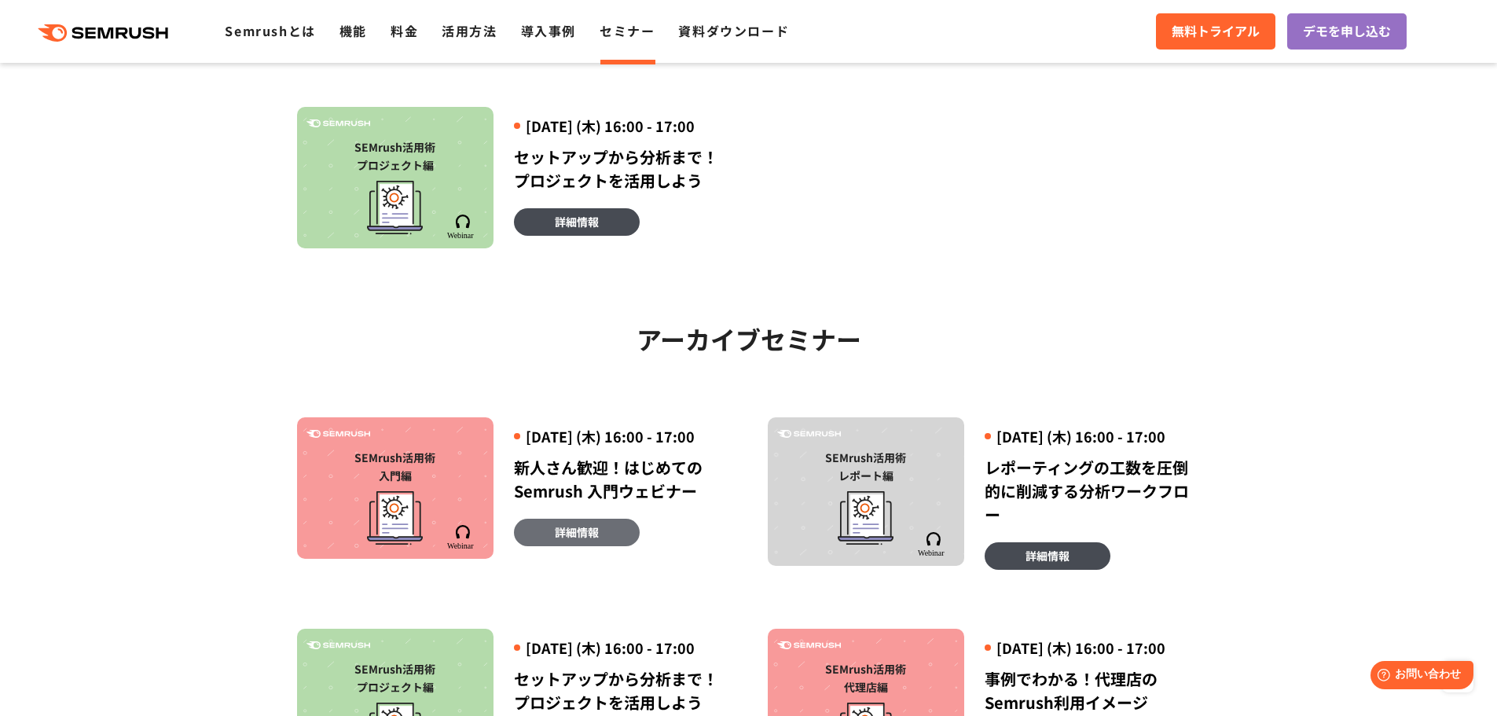
click at [607, 546] on link "詳細情報" at bounding box center [577, 532] width 126 height 27
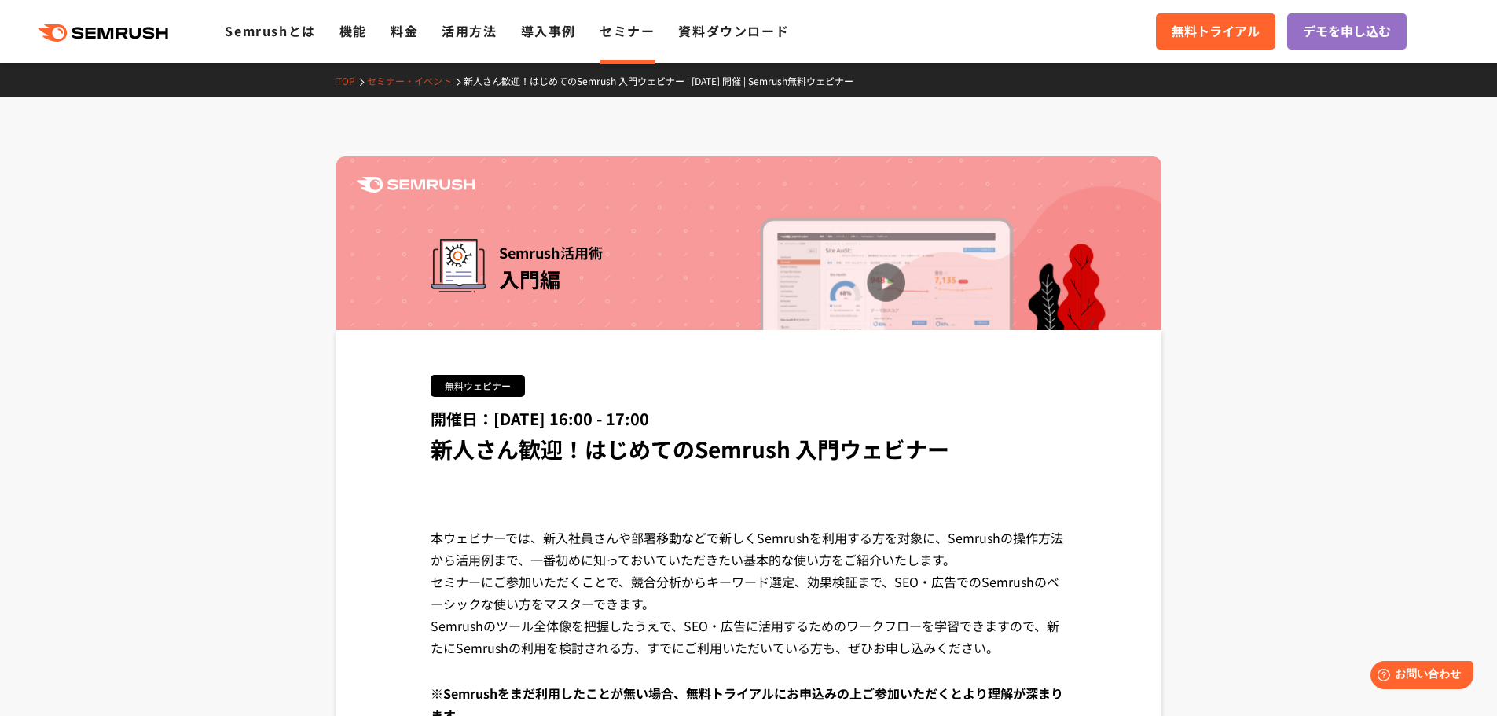
click at [427, 79] on link "セミナー・イベント" at bounding box center [415, 80] width 97 height 13
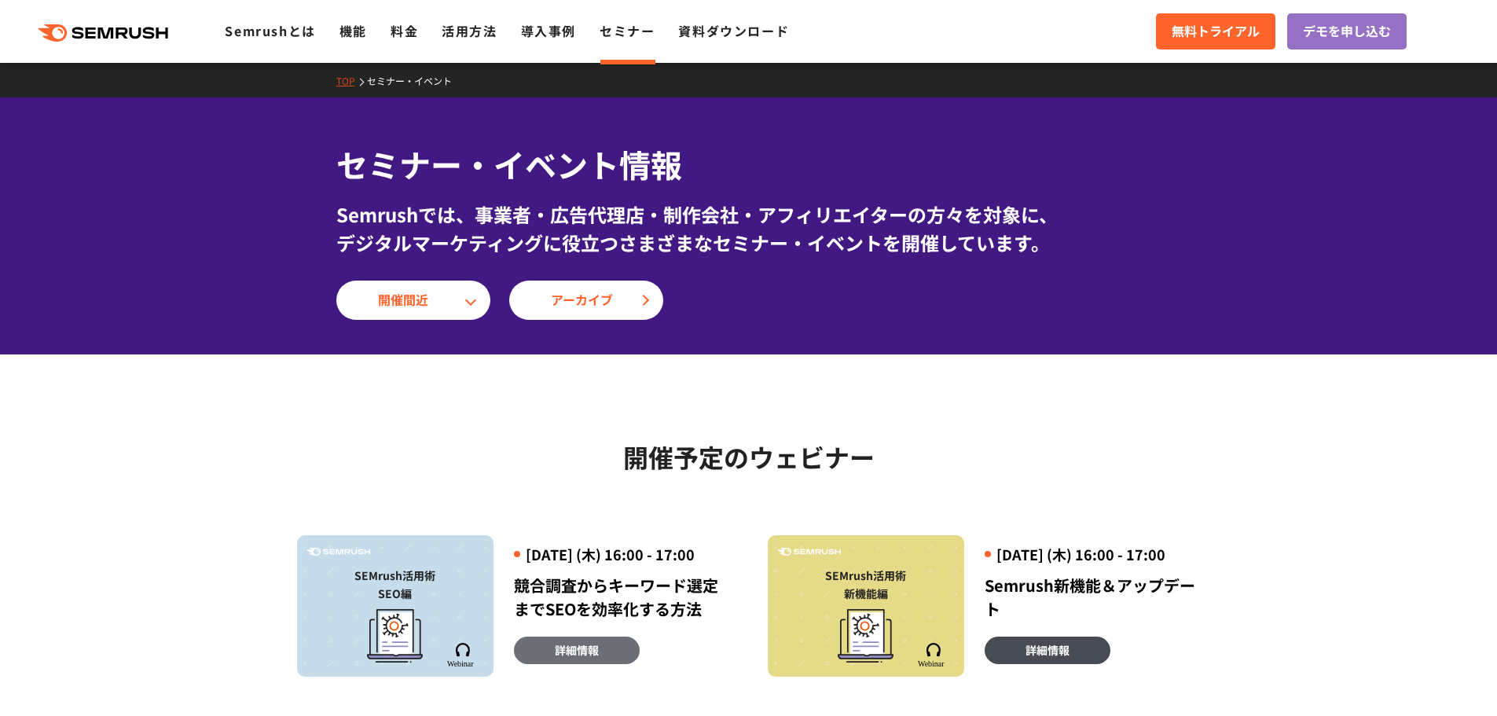
click at [563, 658] on span "詳細情報" at bounding box center [577, 649] width 44 height 17
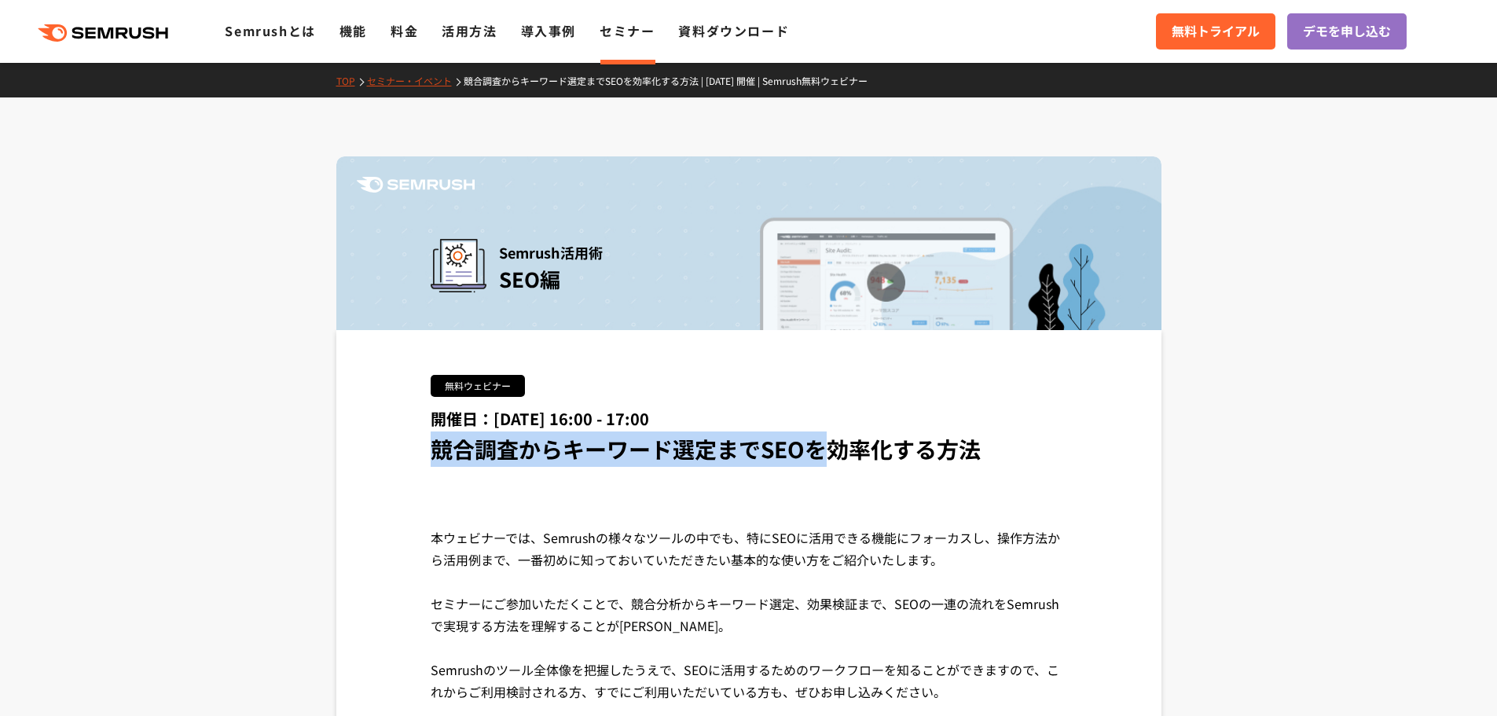
drag, startPoint x: 433, startPoint y: 449, endPoint x: 820, endPoint y: 445, distance: 387.4
click at [820, 445] on span "競合調査からキーワード選定までSEOを効率化する方法" at bounding box center [706, 448] width 550 height 31
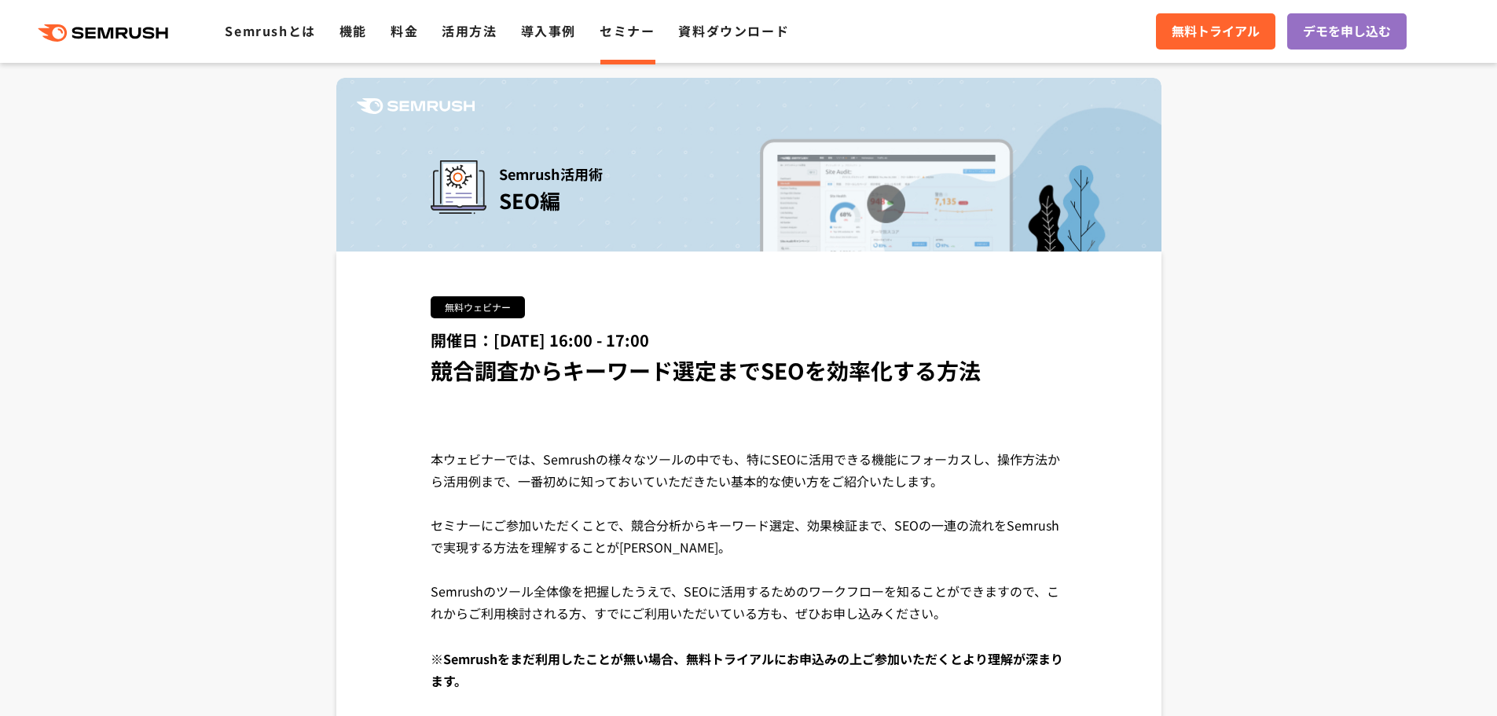
click at [921, 372] on span "競合調査からキーワード選定までSEOを効率化する方法" at bounding box center [706, 369] width 550 height 31
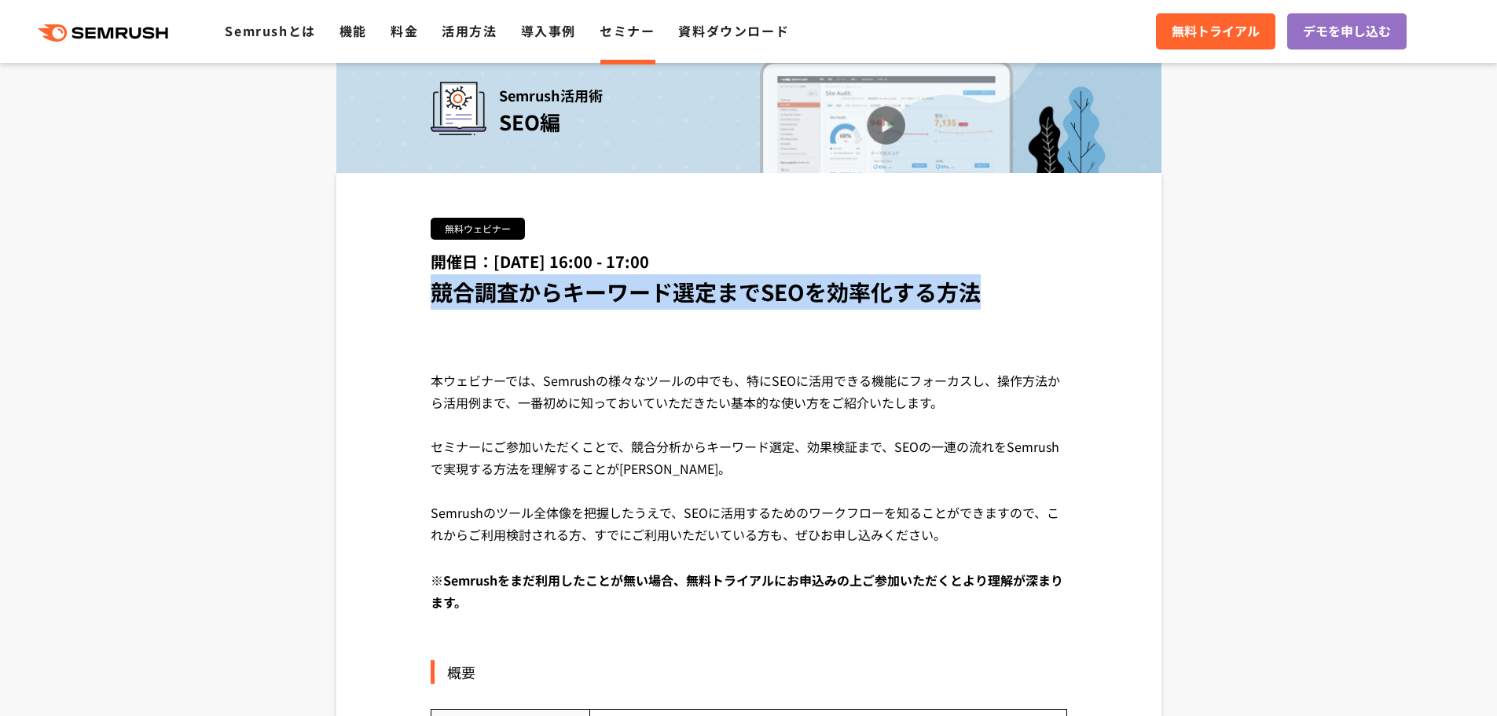
drag, startPoint x: 978, startPoint y: 295, endPoint x: 434, endPoint y: 295, distance: 543.7
click at [434, 295] on span "競合調査からキーワード選定までSEOを効率化する方法" at bounding box center [706, 291] width 550 height 31
copy span "競合調査からキーワード選定までSEOを効率化する方法"
